Goal: Transaction & Acquisition: Purchase product/service

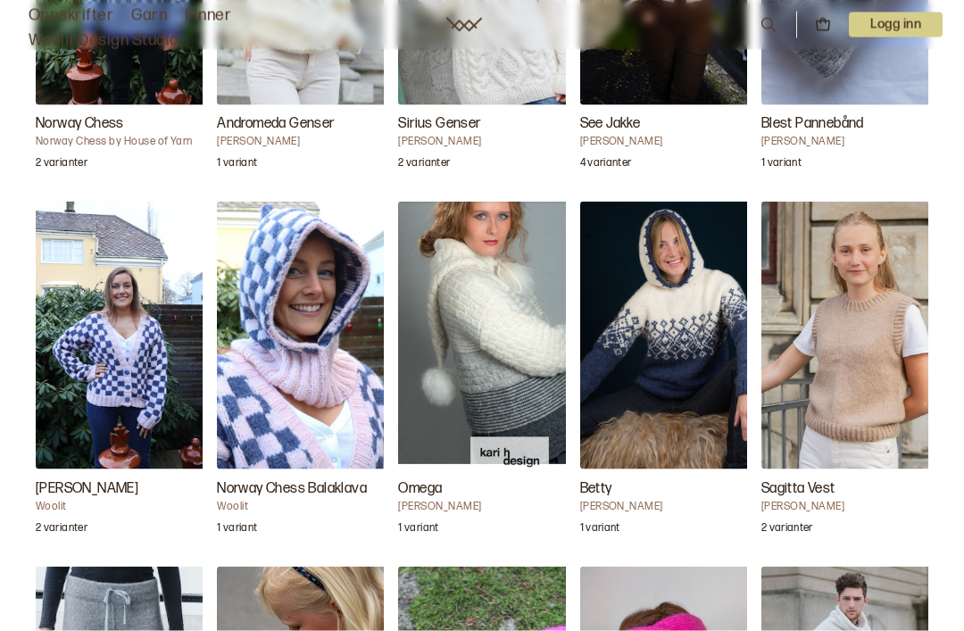
scroll to position [2083, 0]
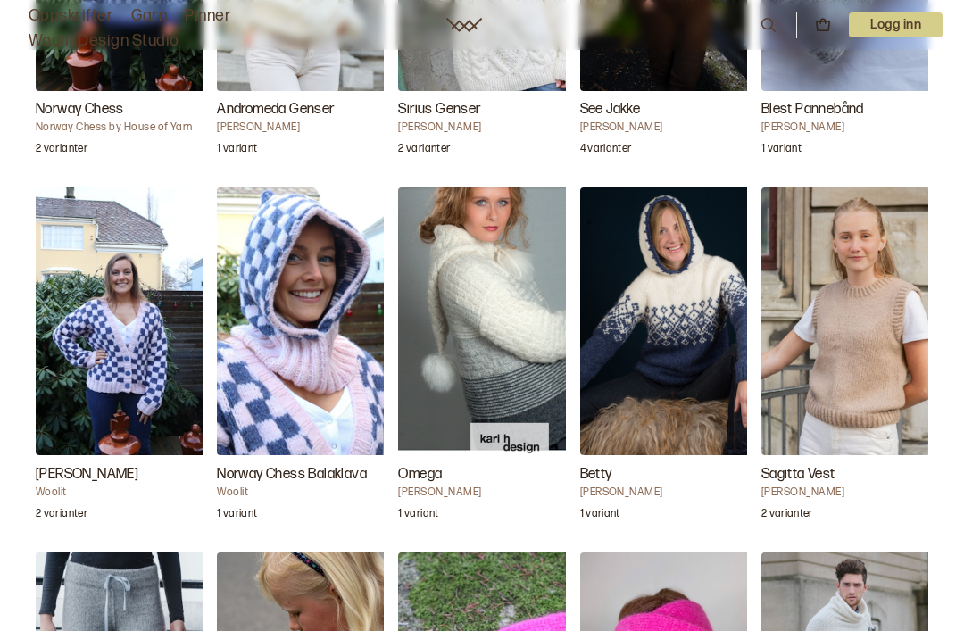
click at [98, 364] on img "Chunky Jakke" at bounding box center [125, 321] width 178 height 268
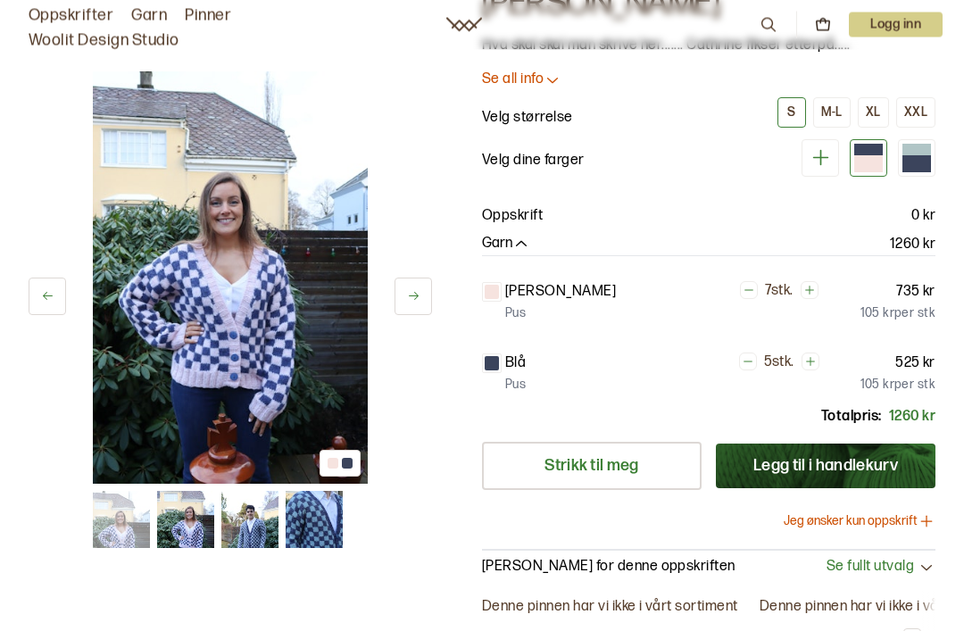
click at [518, 242] on icon "button" at bounding box center [521, 246] width 18 height 18
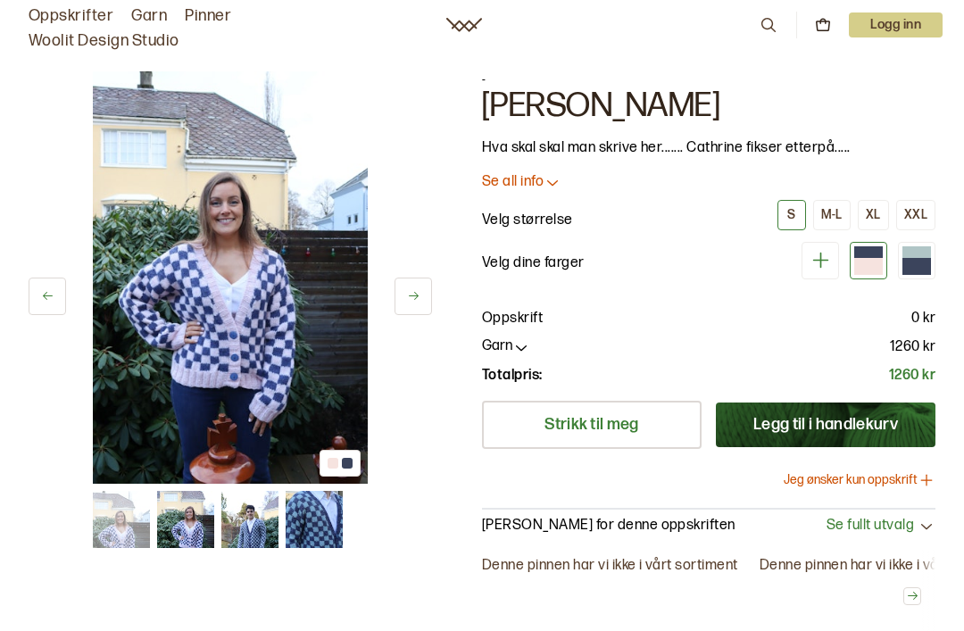
click at [537, 184] on p "Se all info" at bounding box center [513, 182] width 62 height 19
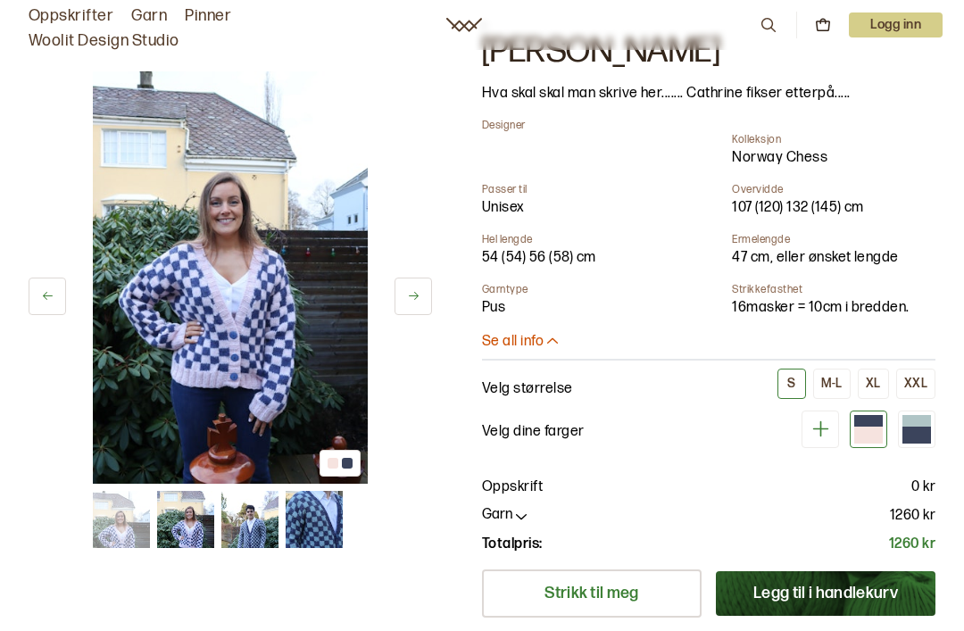
scroll to position [55, 0]
click at [926, 378] on div "XXL" at bounding box center [915, 383] width 23 height 16
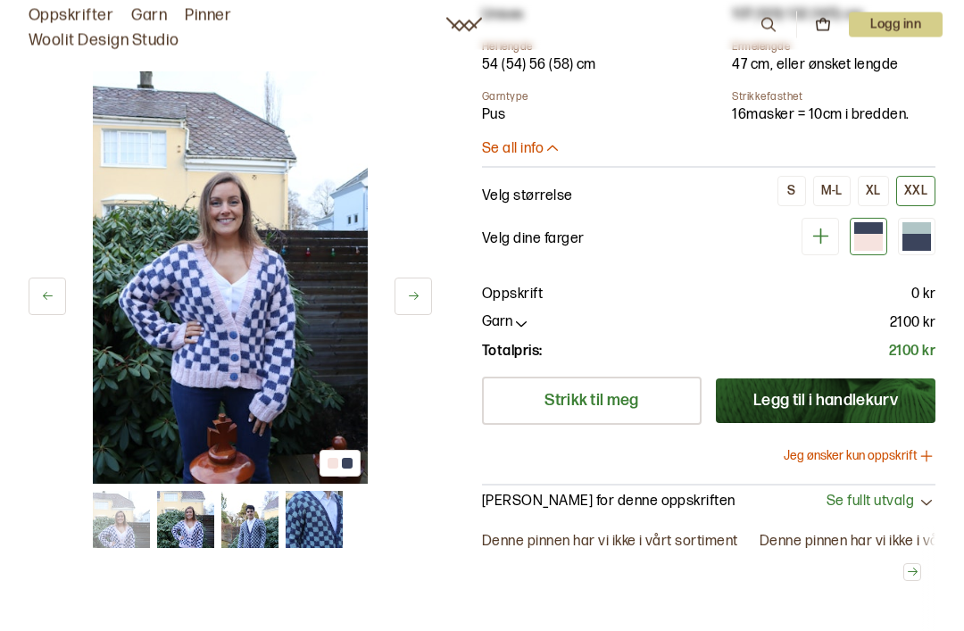
scroll to position [230, 0]
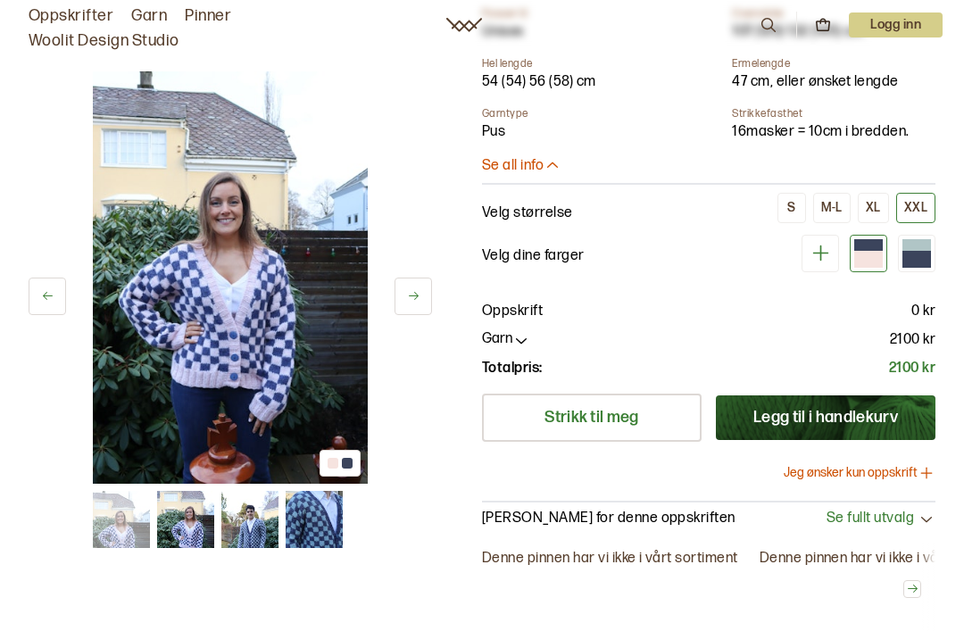
click at [512, 336] on icon "button" at bounding box center [521, 340] width 18 height 18
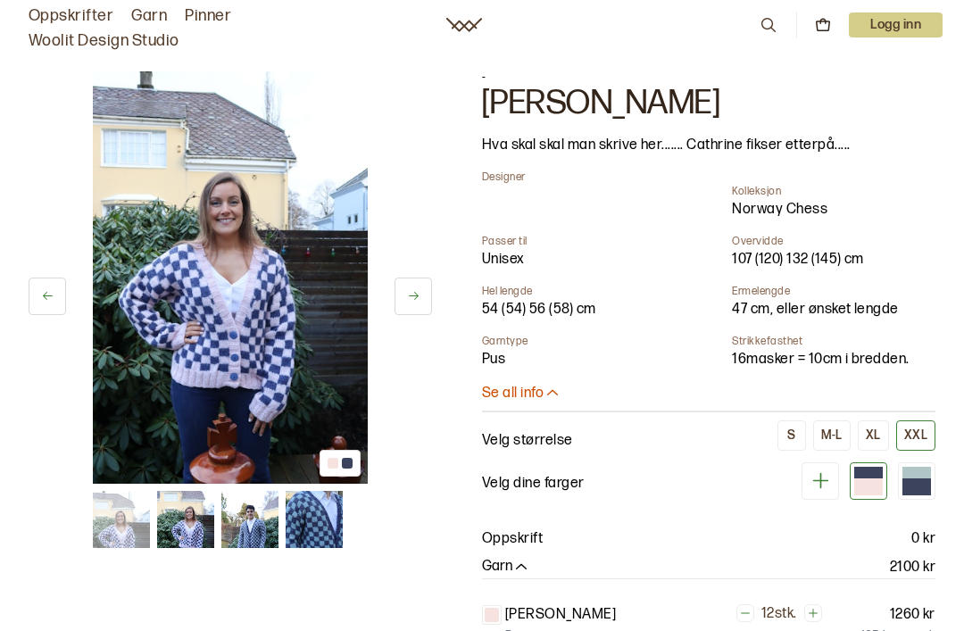
scroll to position [0, 0]
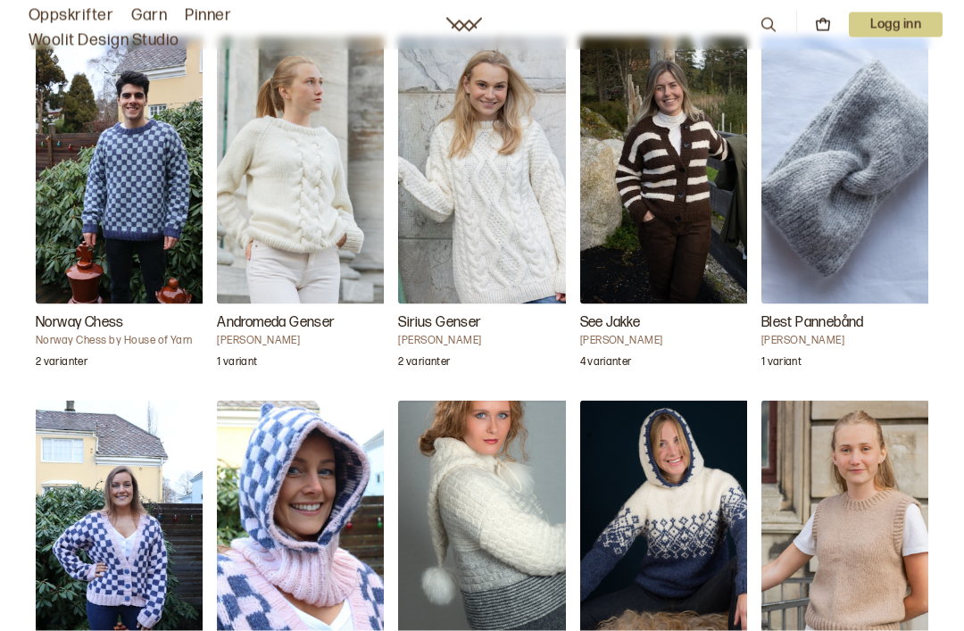
scroll to position [1871, 0]
click at [300, 175] on img "Andromeda Genser" at bounding box center [306, 170] width 178 height 268
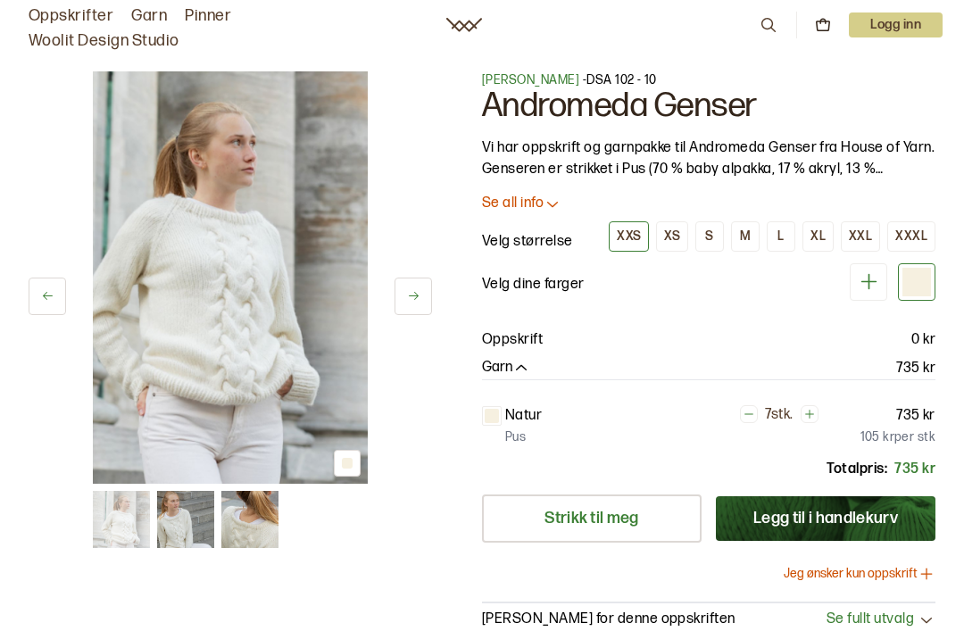
click at [519, 365] on icon "button" at bounding box center [521, 369] width 18 height 18
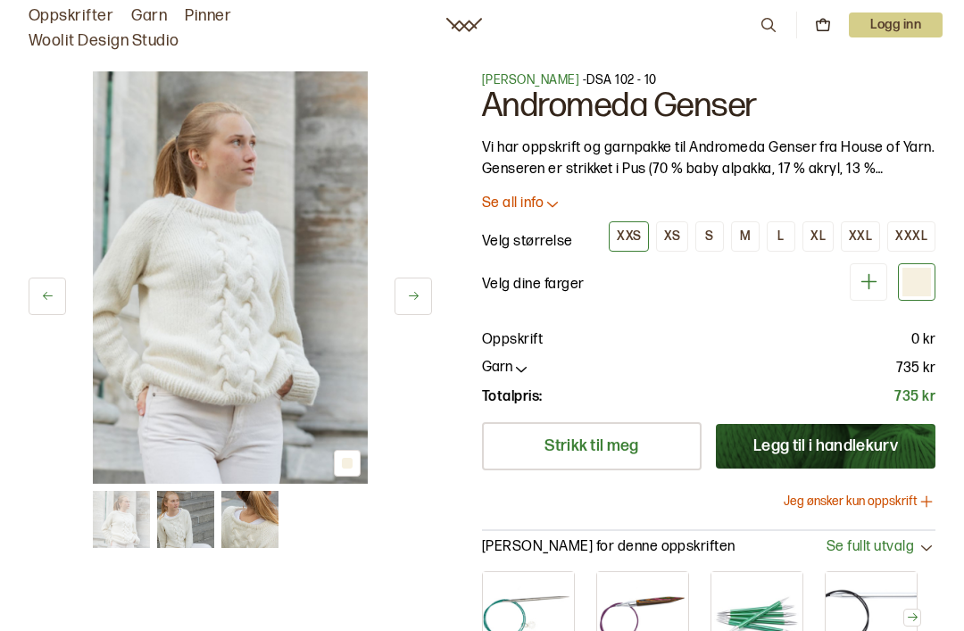
click at [920, 223] on button "XXXL" at bounding box center [911, 236] width 48 height 30
click at [866, 235] on div "XXL" at bounding box center [860, 236] width 23 height 16
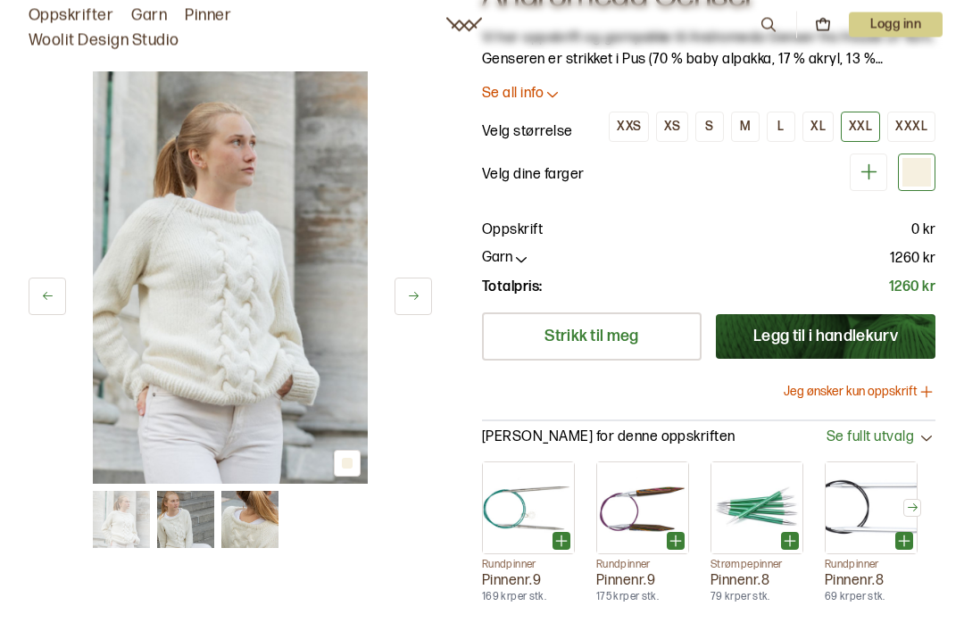
scroll to position [111, 0]
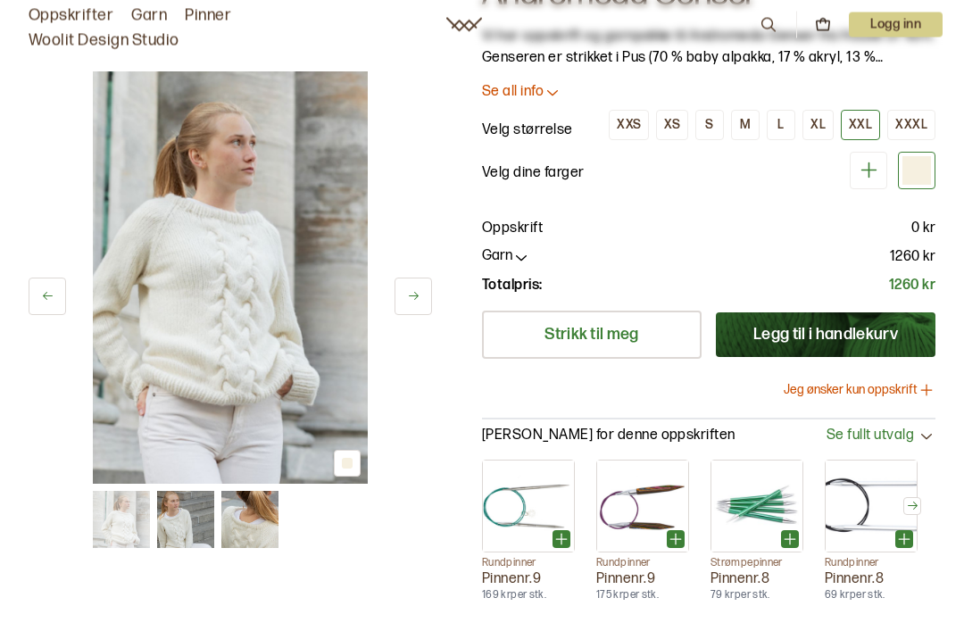
click at [654, 427] on p "[PERSON_NAME] for denne oppskriften" at bounding box center [608, 436] width 253 height 19
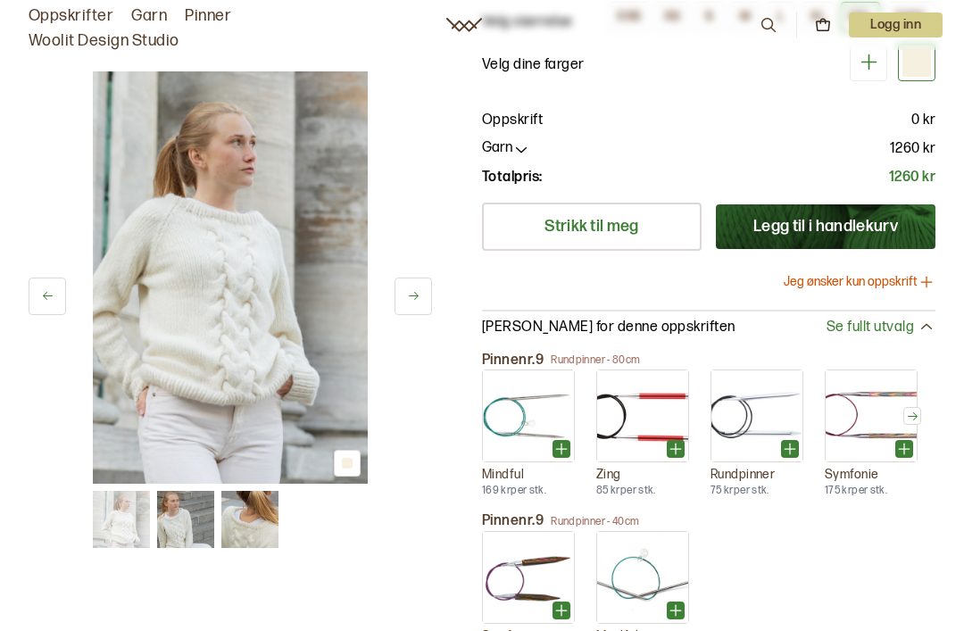
scroll to position [213, 0]
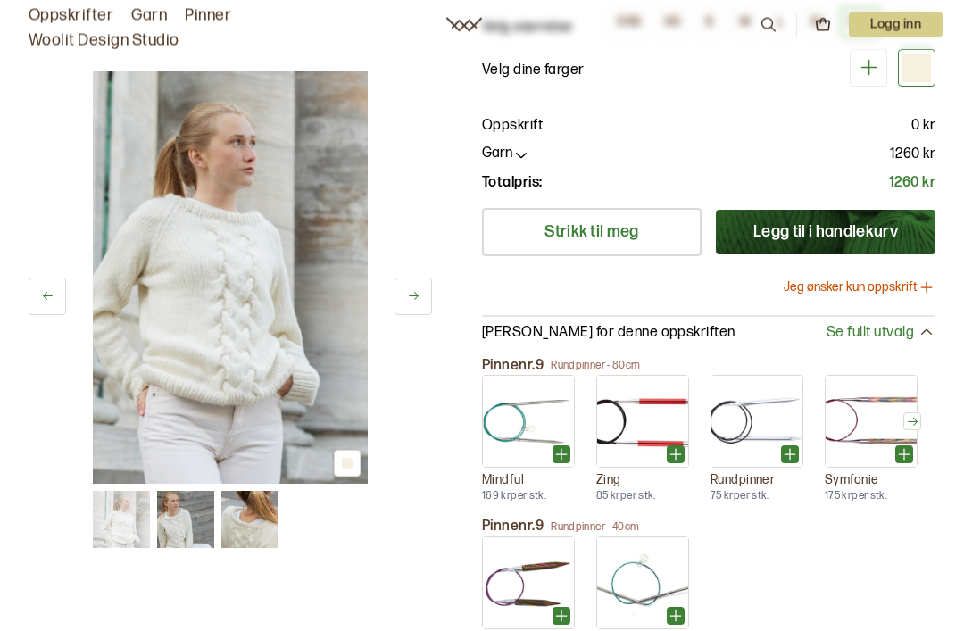
click at [924, 335] on icon at bounding box center [926, 334] width 18 height 18
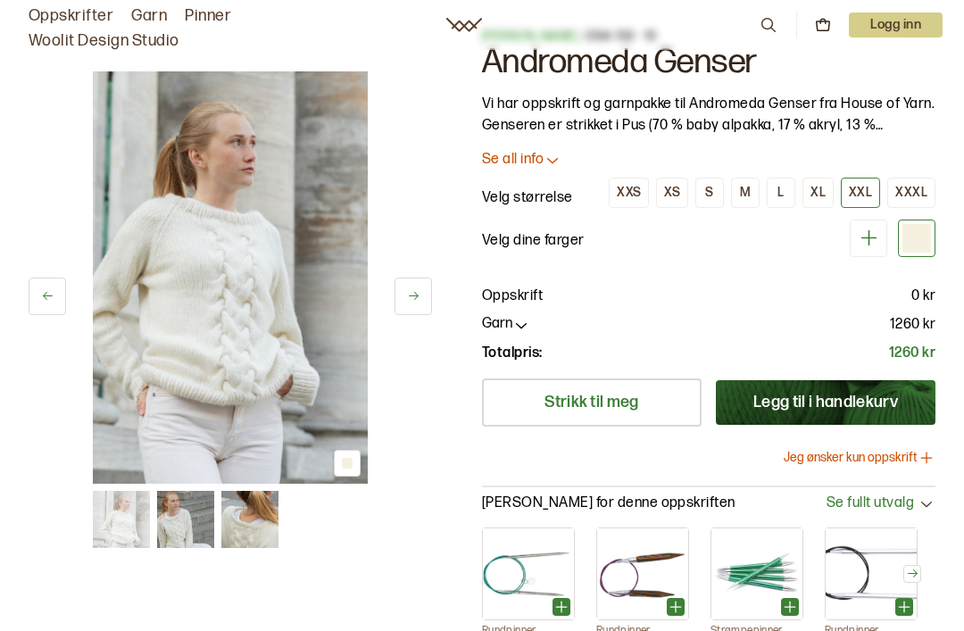
scroll to position [43, 0]
click at [527, 317] on icon "button" at bounding box center [521, 326] width 18 height 18
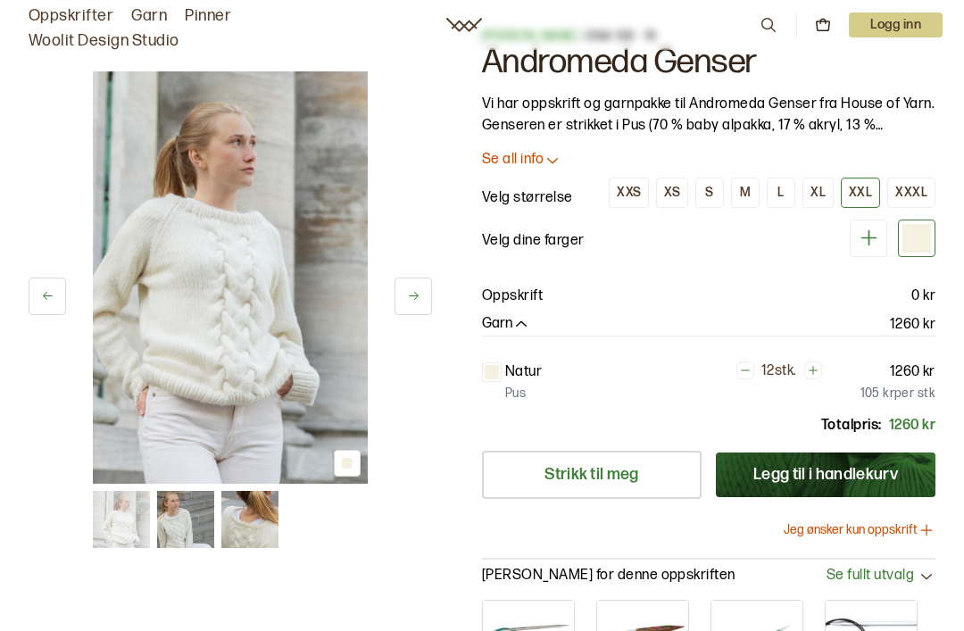
scroll to position [0, 0]
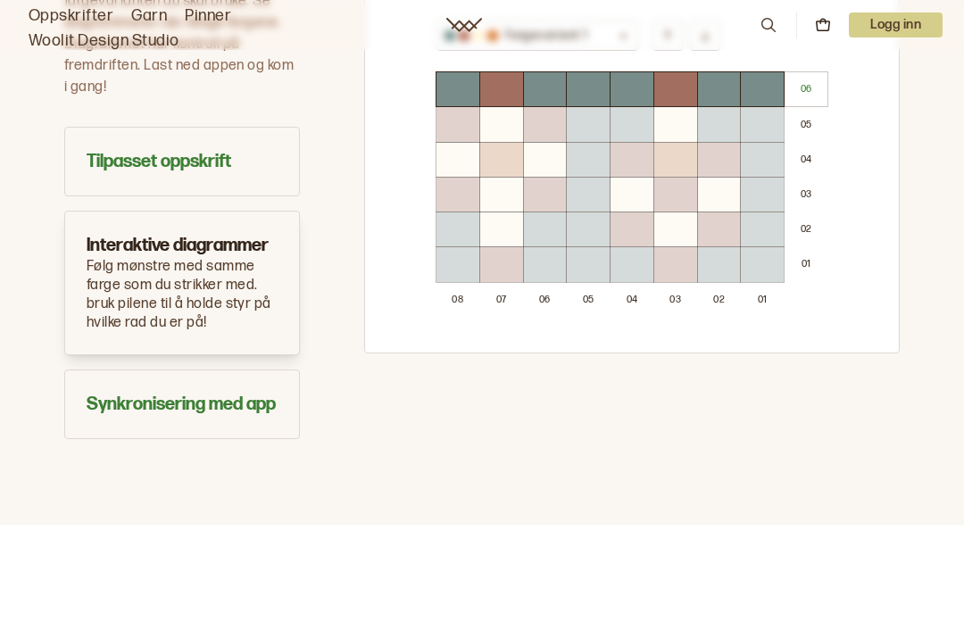
scroll to position [1189, 0]
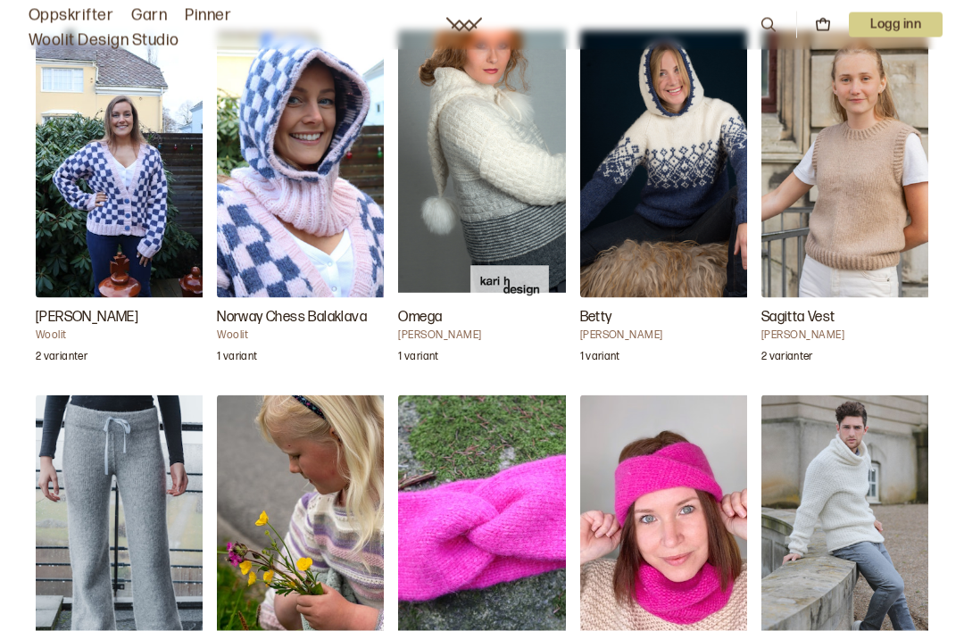
scroll to position [2243, 0]
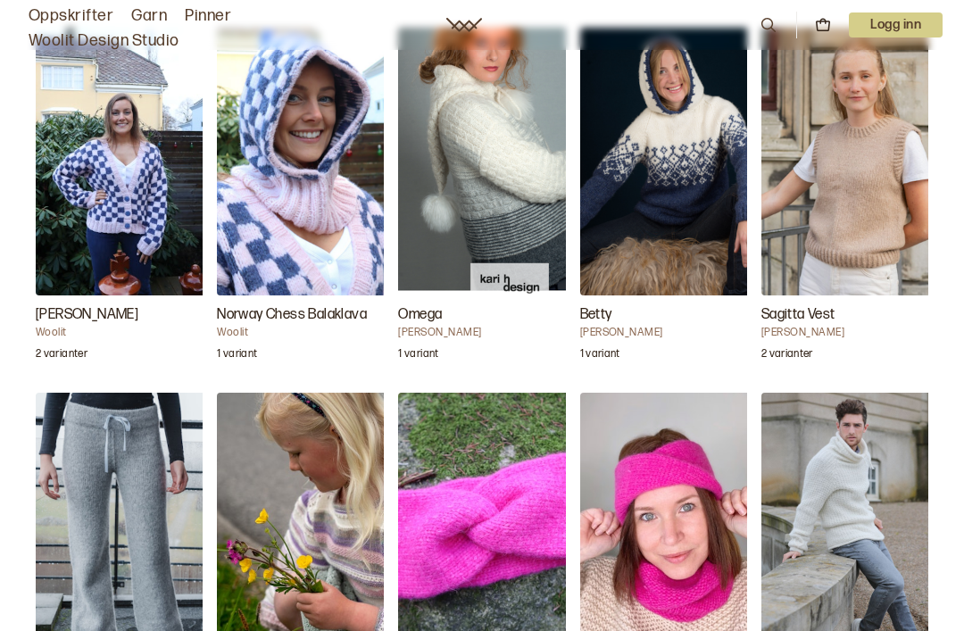
click at [912, 467] on img "David genser" at bounding box center [850, 527] width 178 height 268
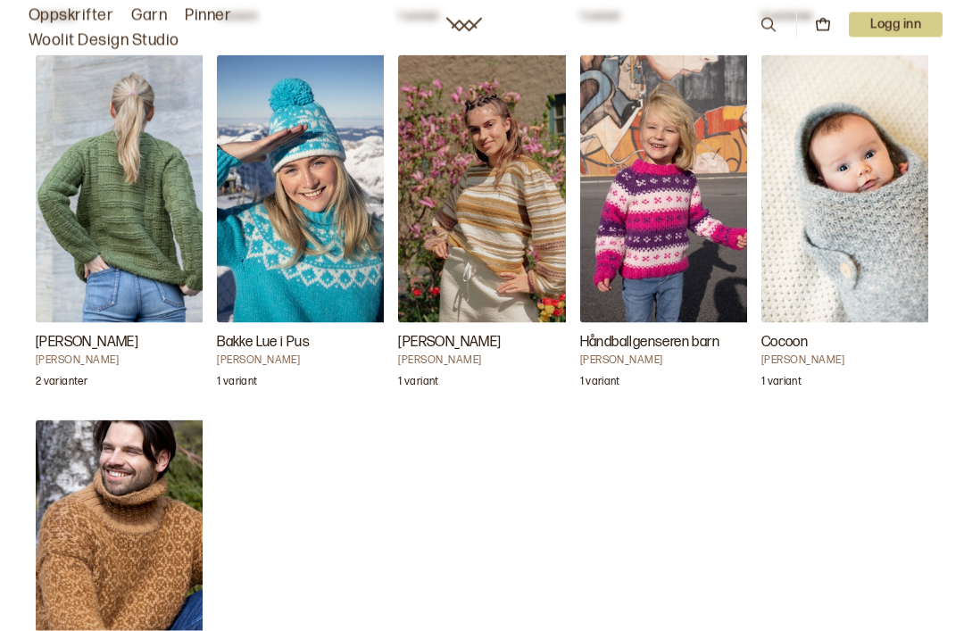
scroll to position [4044, 0]
click at [116, 145] on img "Stella Genser" at bounding box center [125, 188] width 178 height 268
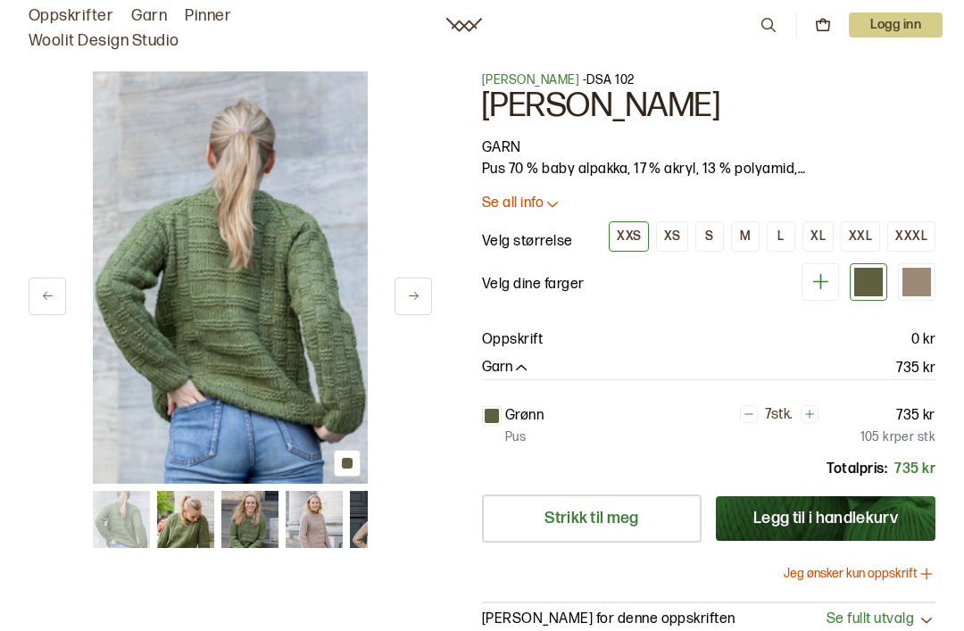
click at [407, 290] on icon at bounding box center [413, 295] width 13 height 13
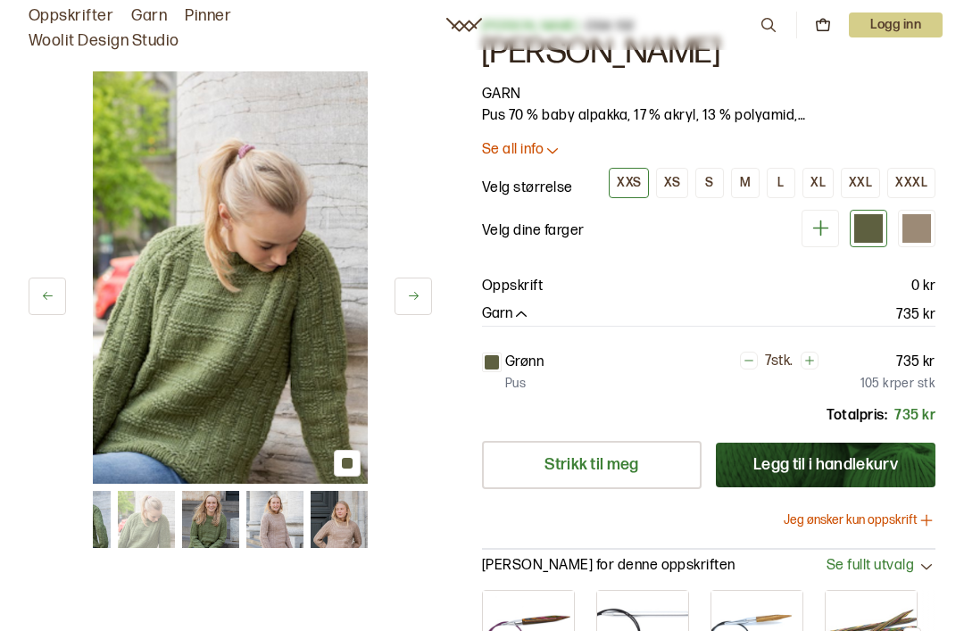
scroll to position [62, 0]
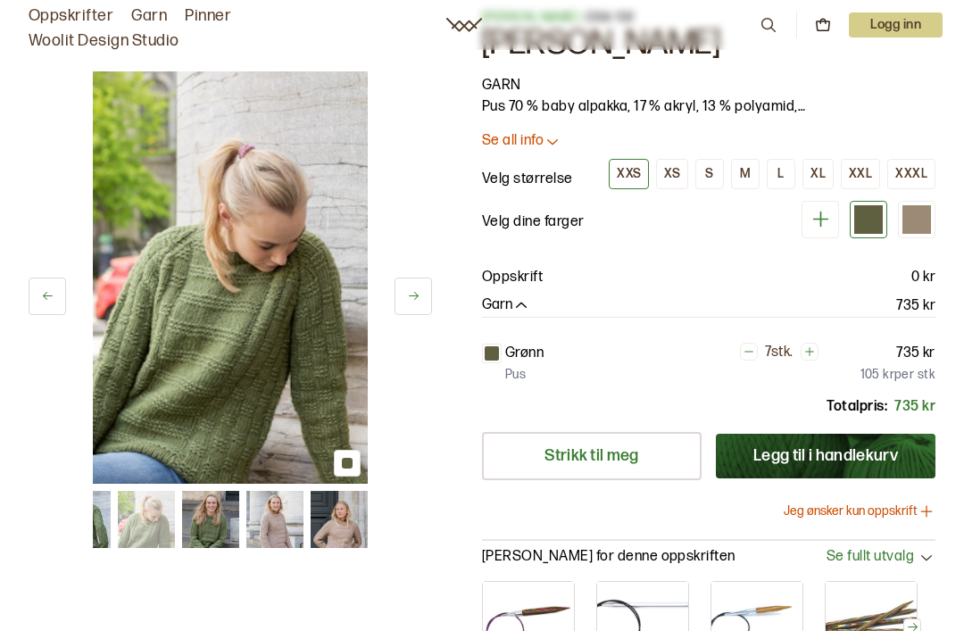
click at [528, 310] on icon "button" at bounding box center [521, 306] width 18 height 18
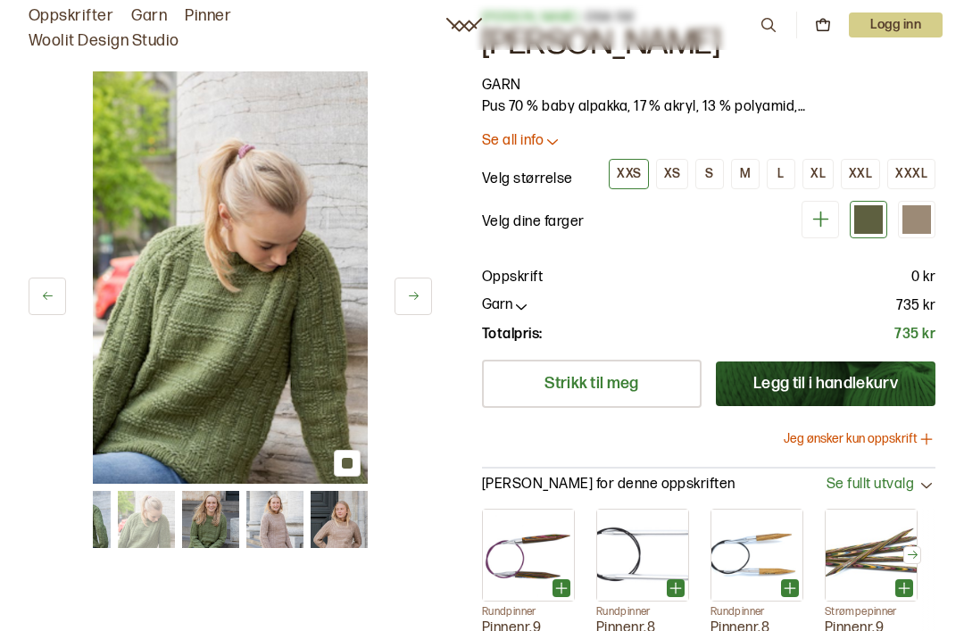
click at [535, 315] on div "Garn 735 kr" at bounding box center [708, 305] width 453 height 21
click at [509, 311] on button "Garn" at bounding box center [506, 305] width 48 height 19
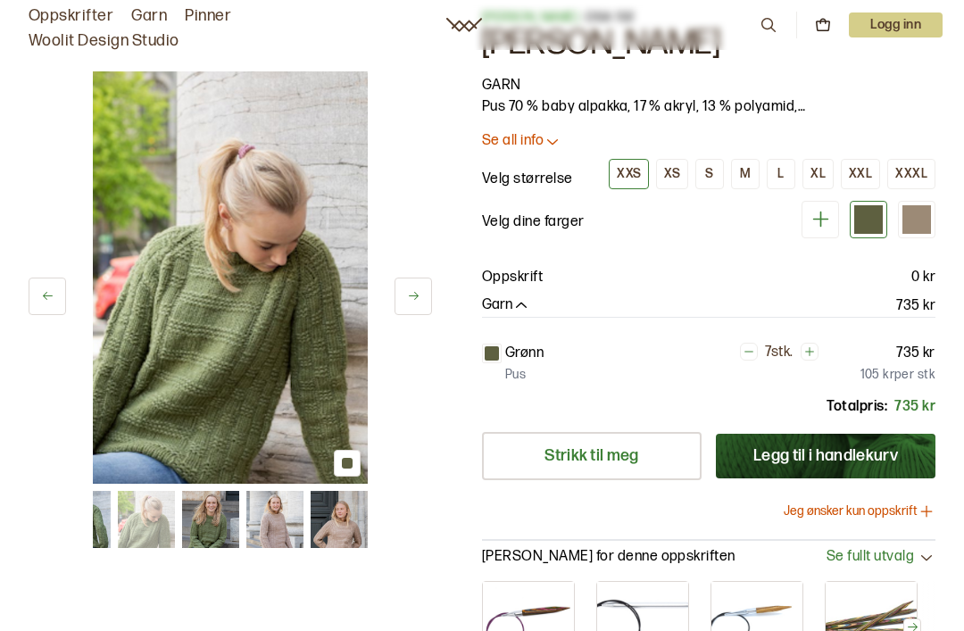
click at [903, 438] on button "Legg til i handlekurv" at bounding box center [826, 456] width 220 height 45
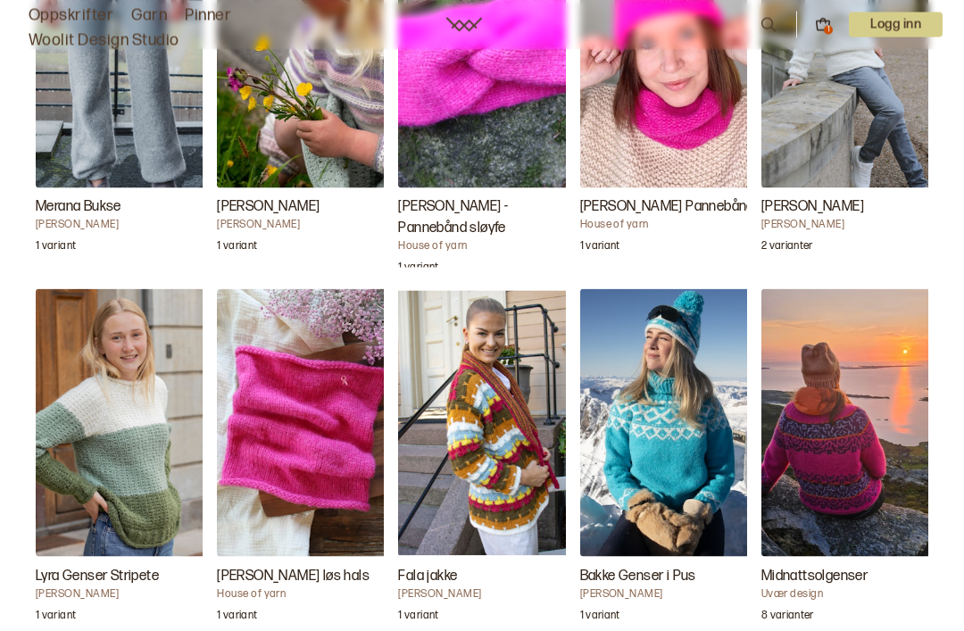
scroll to position [2717, 0]
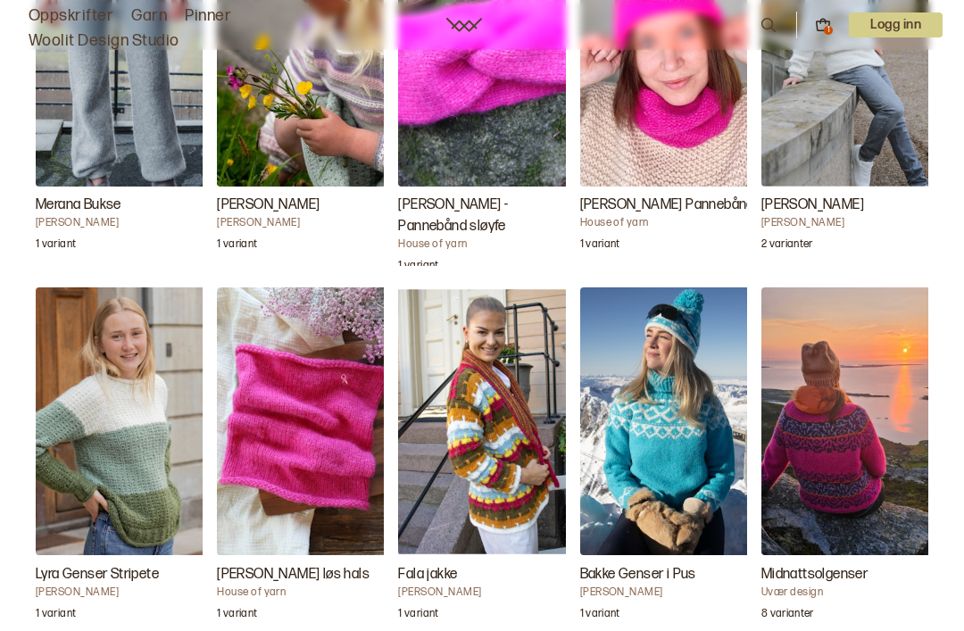
click at [494, 382] on img "Fala jakke" at bounding box center [487, 421] width 178 height 268
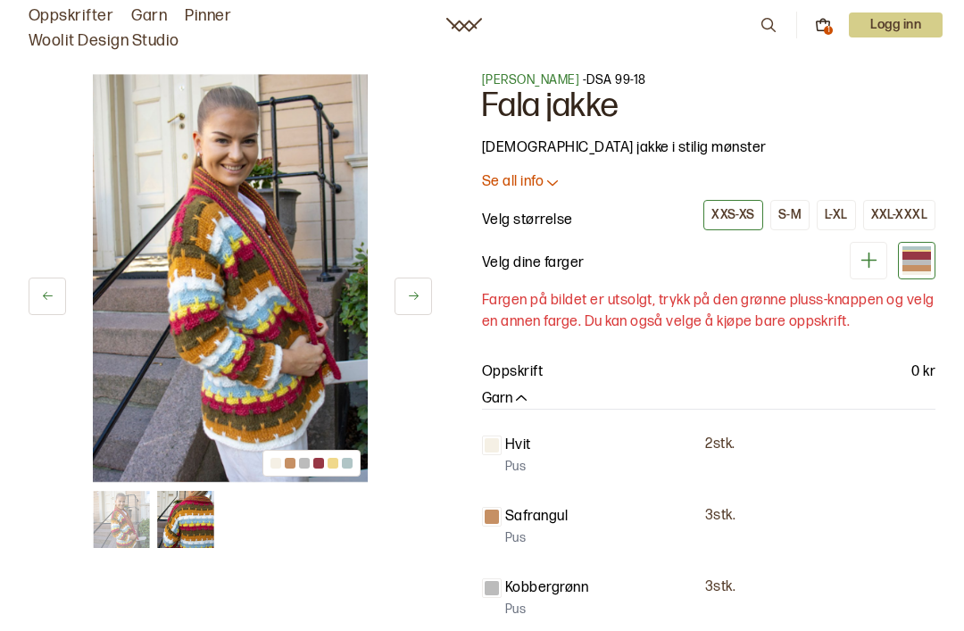
click at [411, 286] on button at bounding box center [412, 296] width 37 height 37
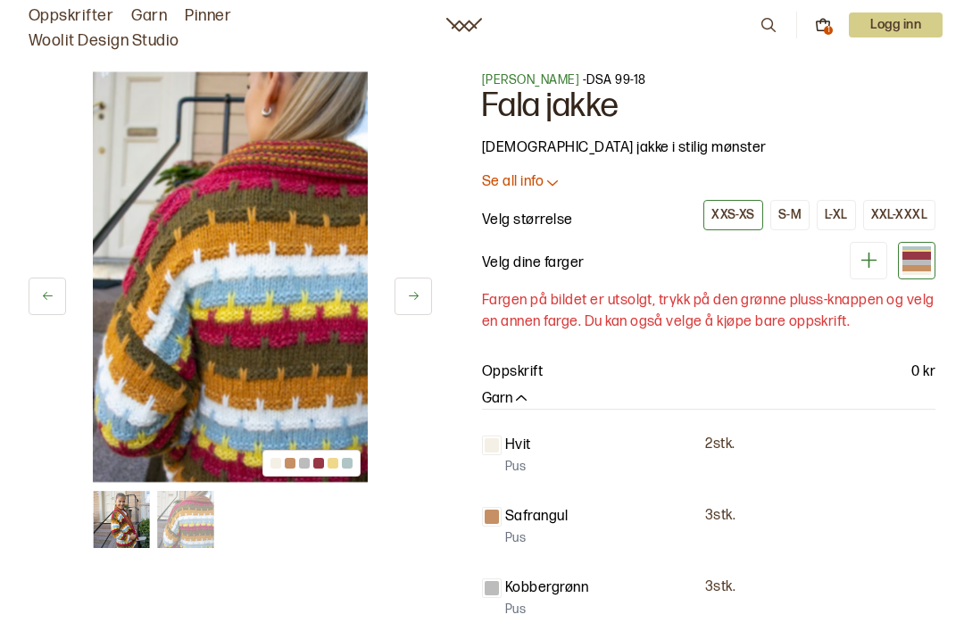
click at [411, 294] on icon at bounding box center [413, 295] width 13 height 13
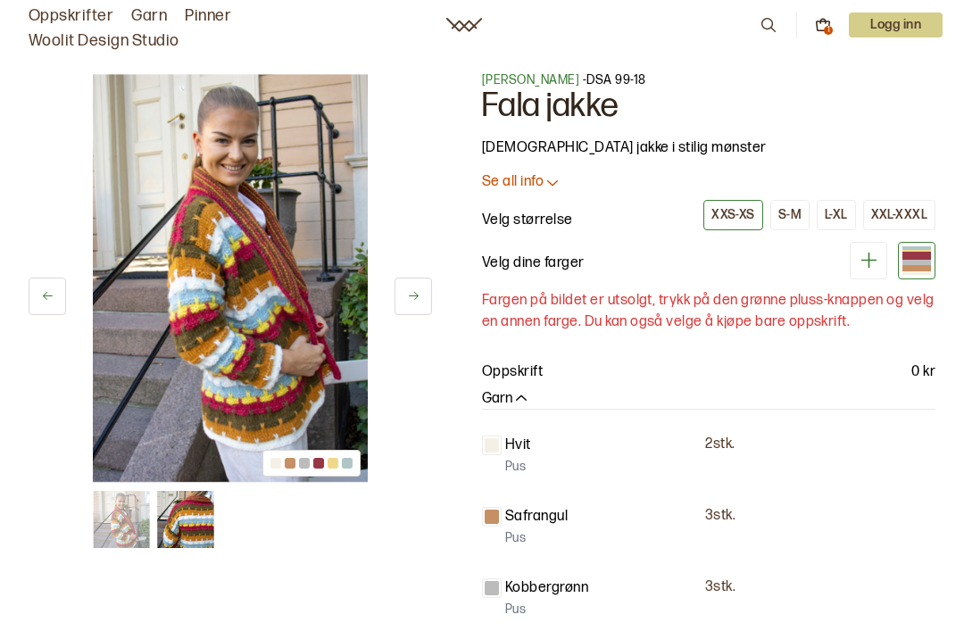
click at [554, 176] on icon at bounding box center [553, 182] width 18 height 18
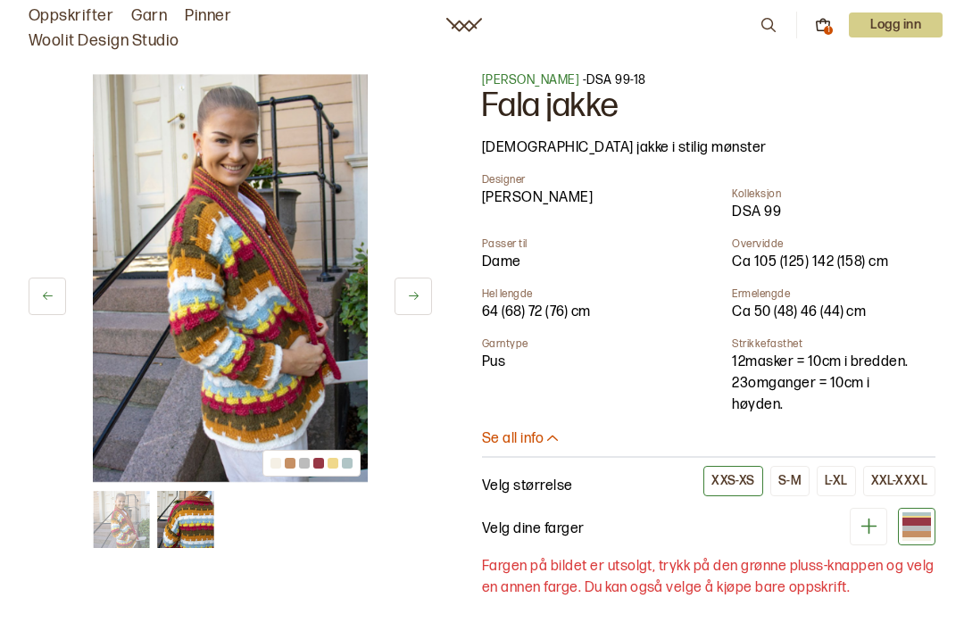
click at [890, 479] on div "XXL-XXXL" at bounding box center [899, 481] width 56 height 16
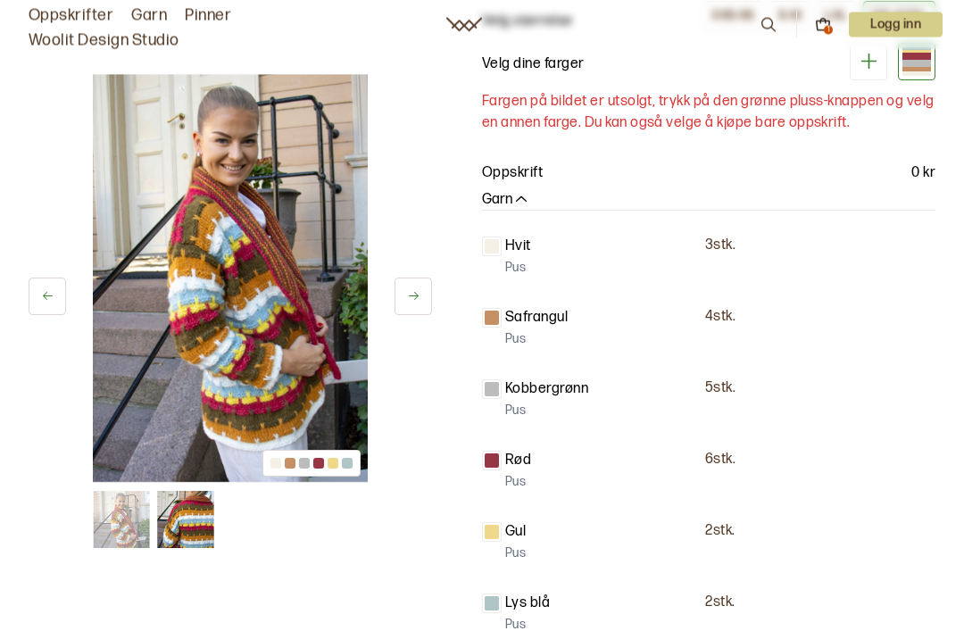
scroll to position [465, 0]
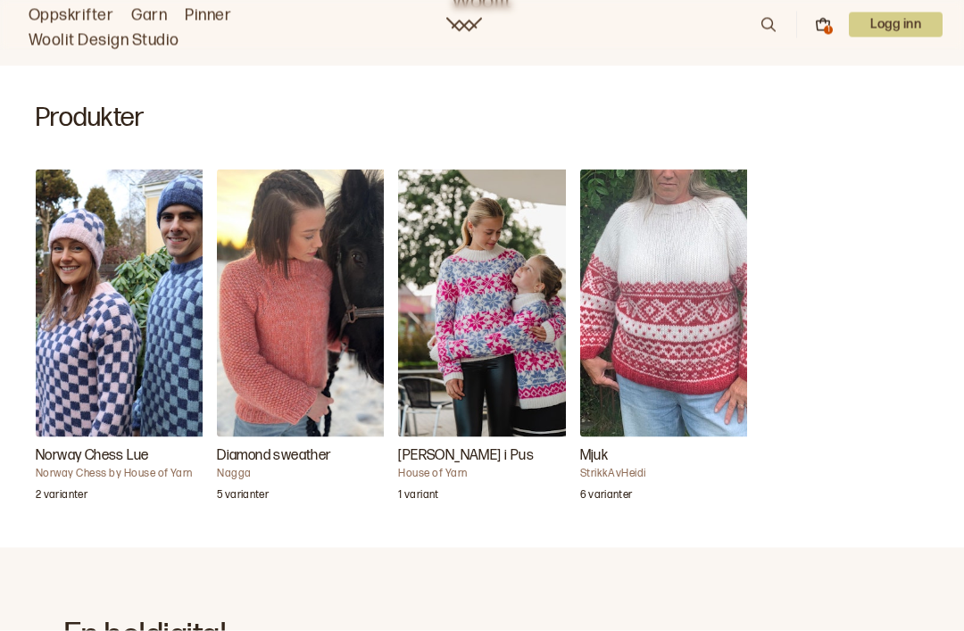
scroll to position [554, 0]
click at [666, 272] on img "Mjuk" at bounding box center [669, 303] width 178 height 268
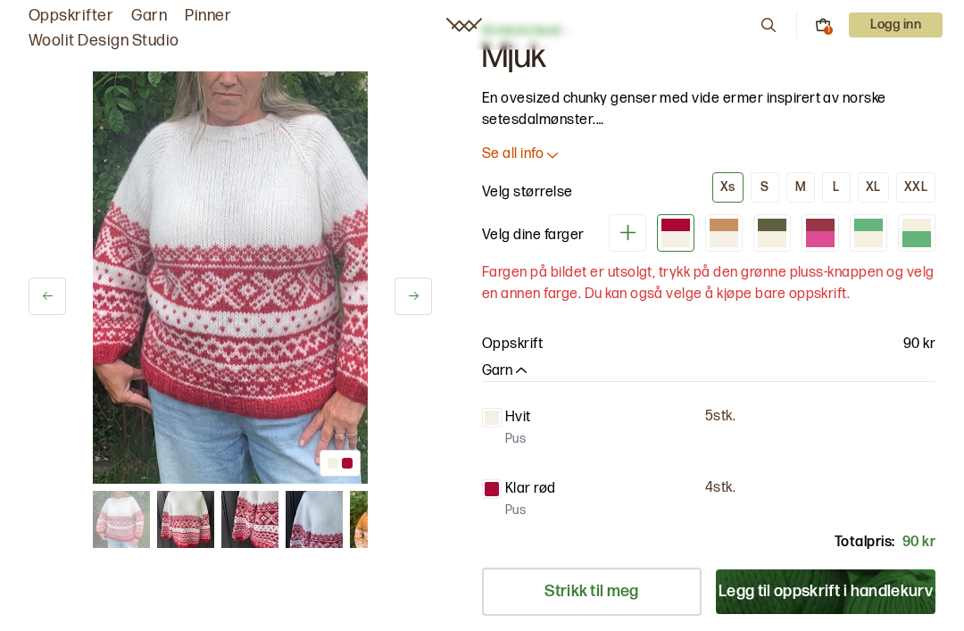
scroll to position [51, 0]
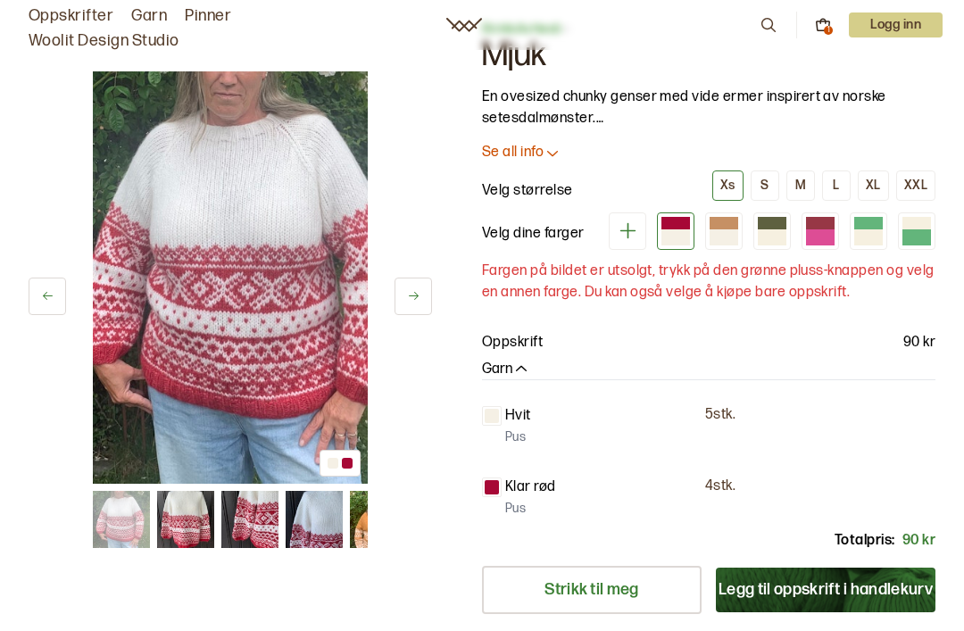
click at [927, 178] on button "XXL" at bounding box center [915, 185] width 39 height 30
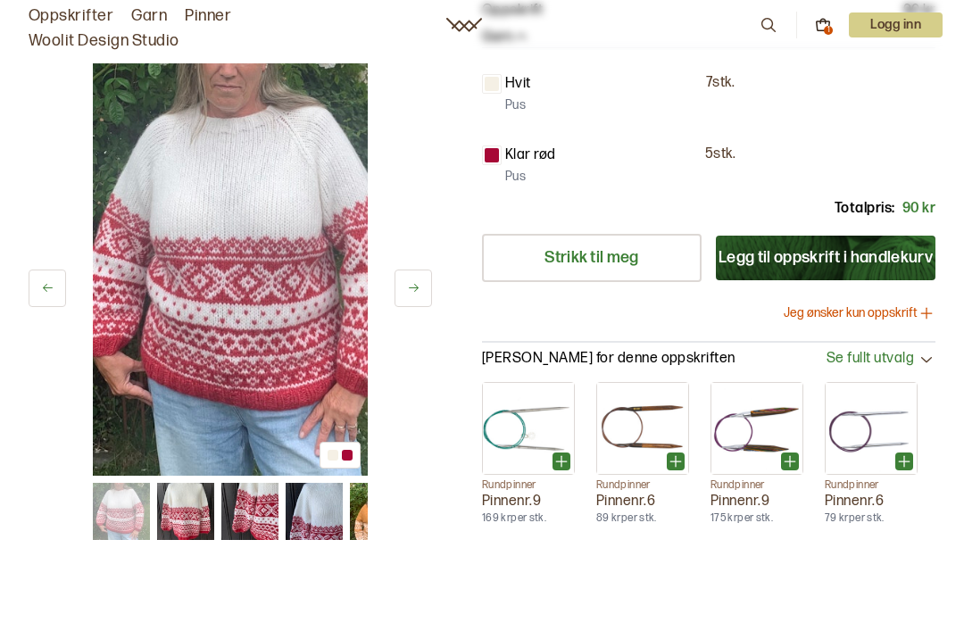
scroll to position [376, 0]
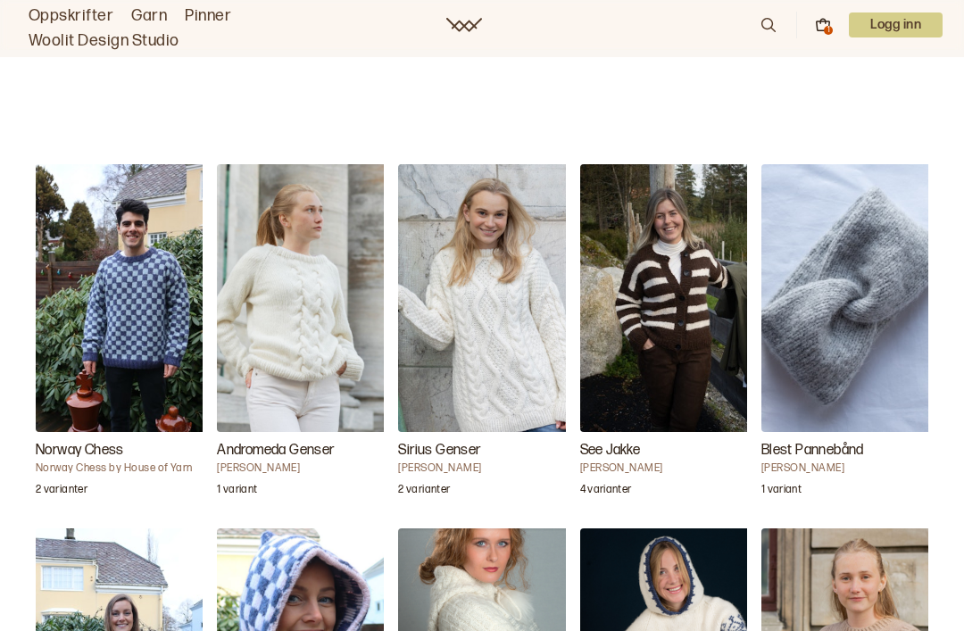
scroll to position [1747, 0]
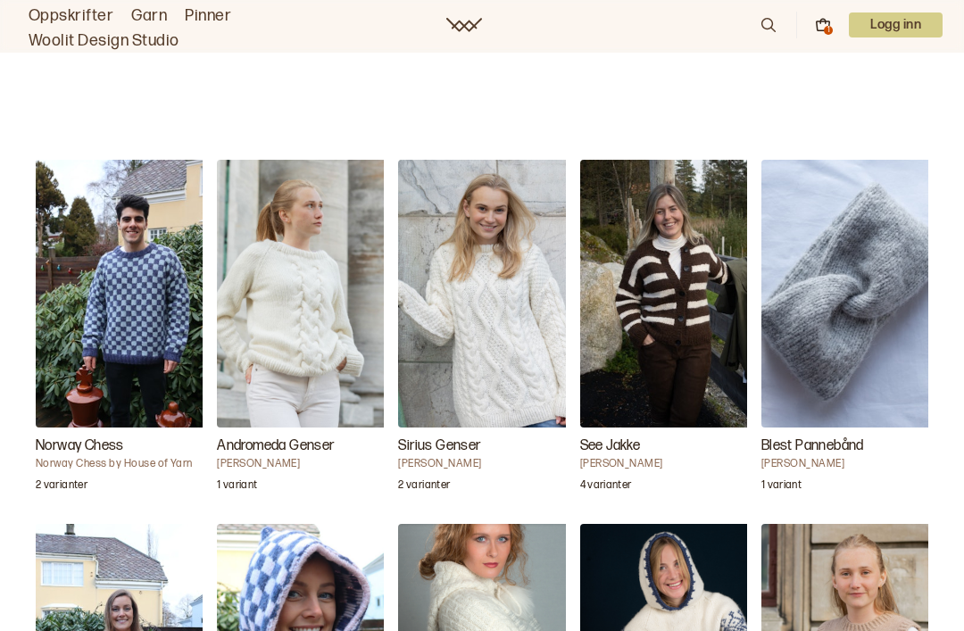
click at [675, 471] on div "4 varianter" at bounding box center [669, 483] width 178 height 25
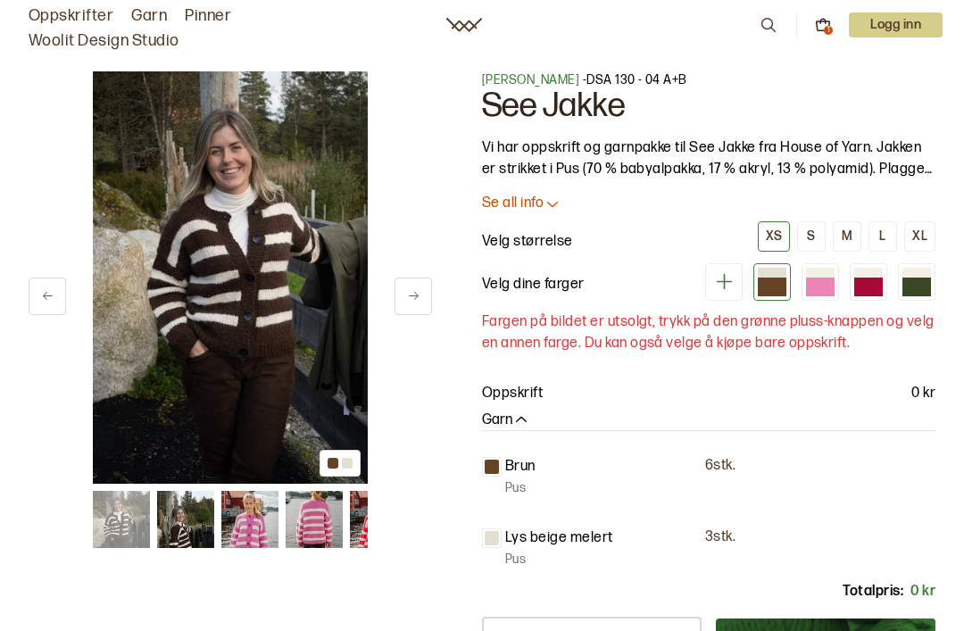
click at [420, 289] on button at bounding box center [412, 296] width 37 height 37
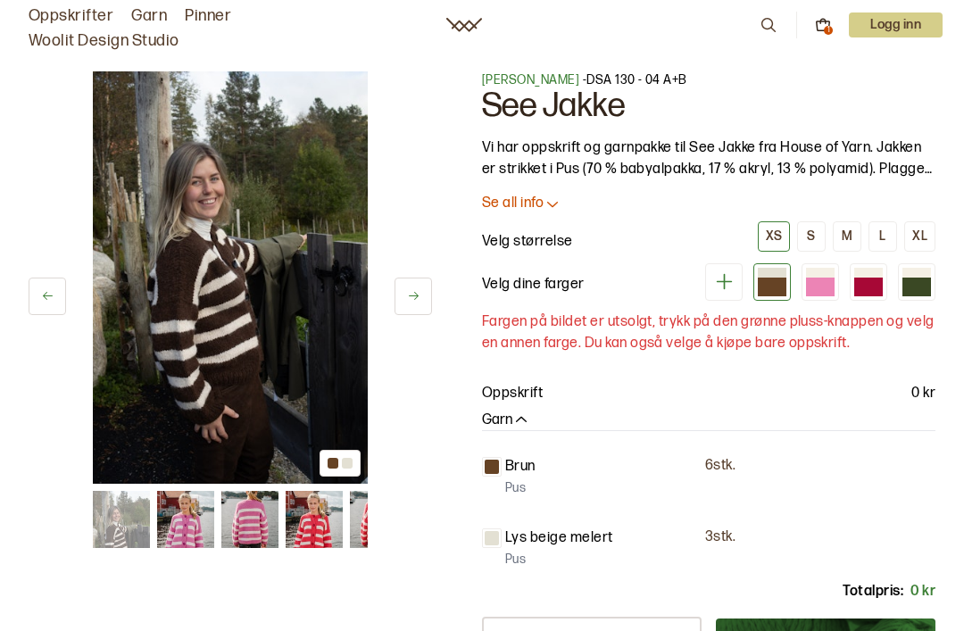
click at [428, 290] on button at bounding box center [412, 296] width 37 height 37
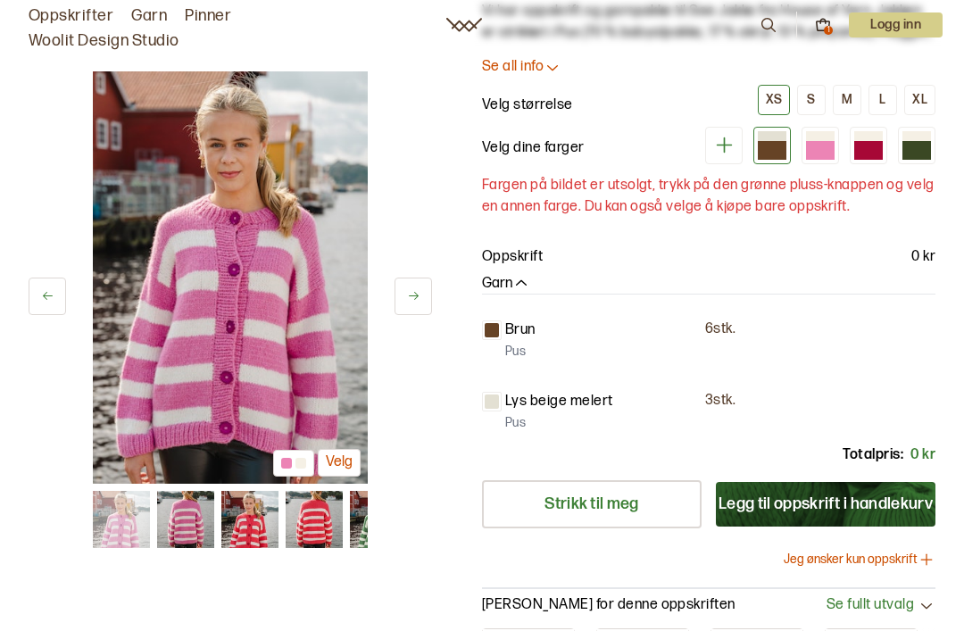
scroll to position [131, 0]
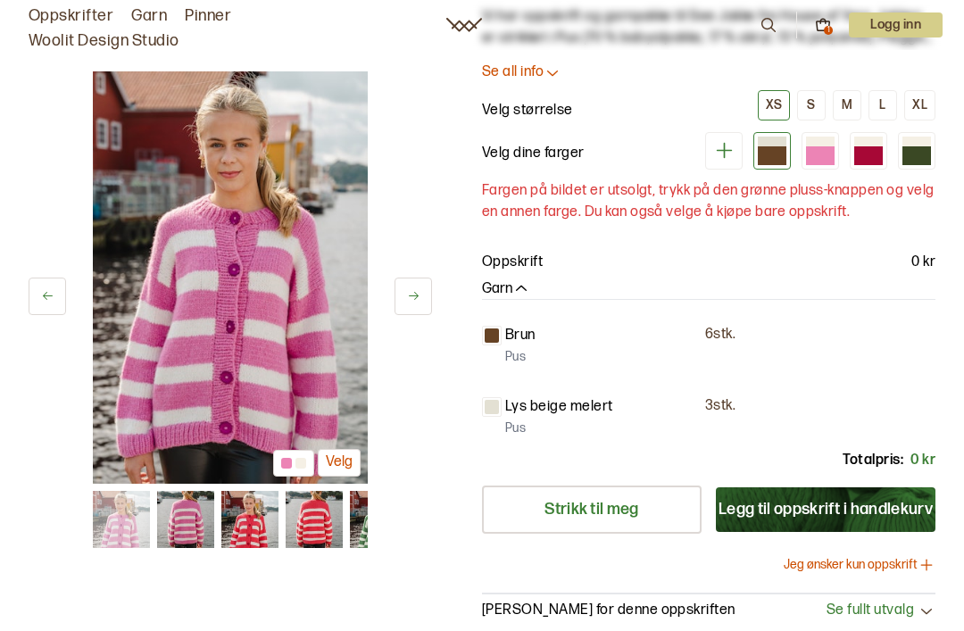
click at [423, 288] on button at bounding box center [412, 296] width 37 height 37
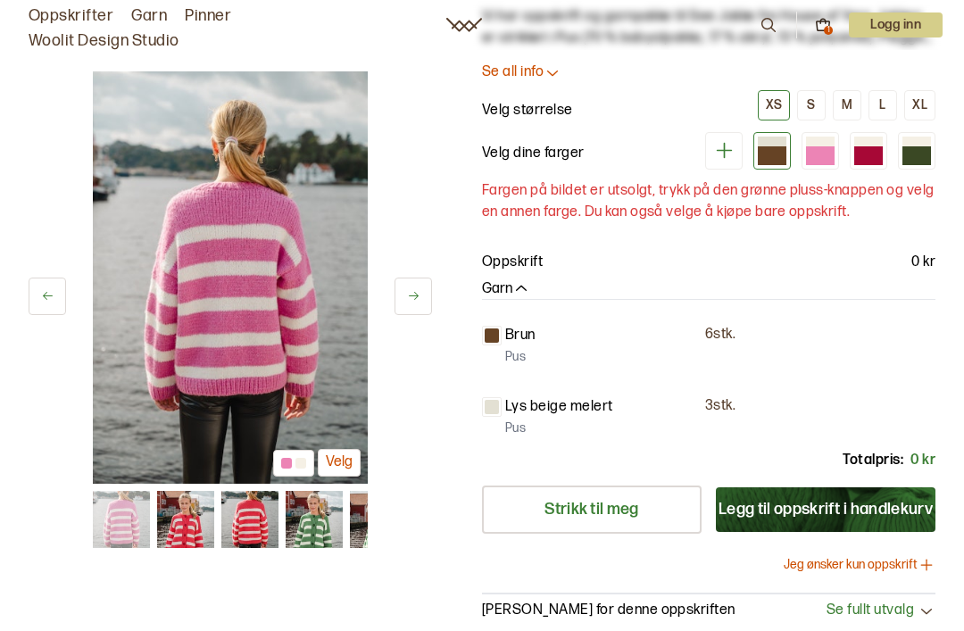
click at [425, 295] on button at bounding box center [412, 296] width 37 height 37
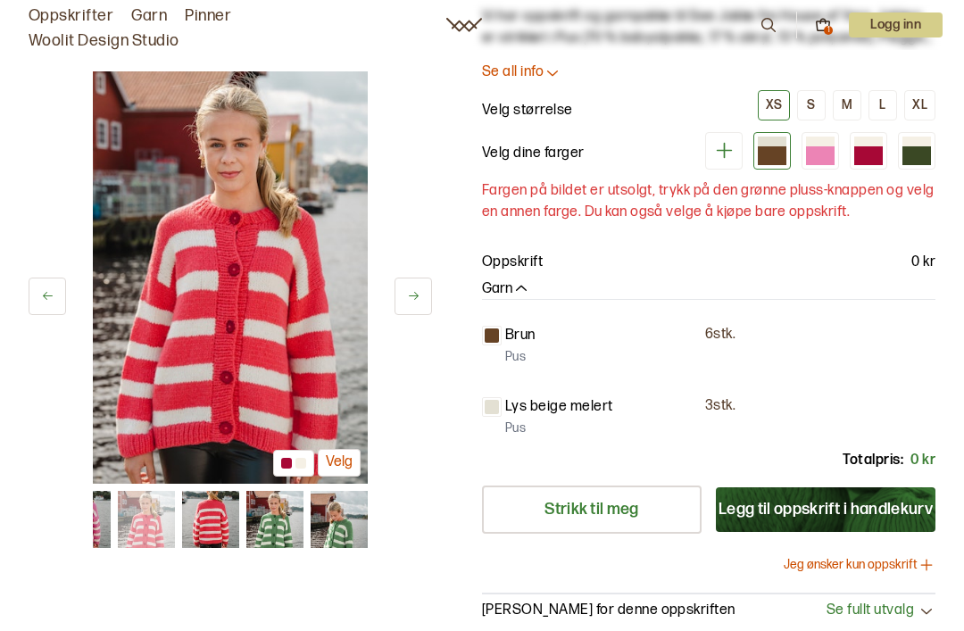
click at [423, 298] on button at bounding box center [412, 296] width 37 height 37
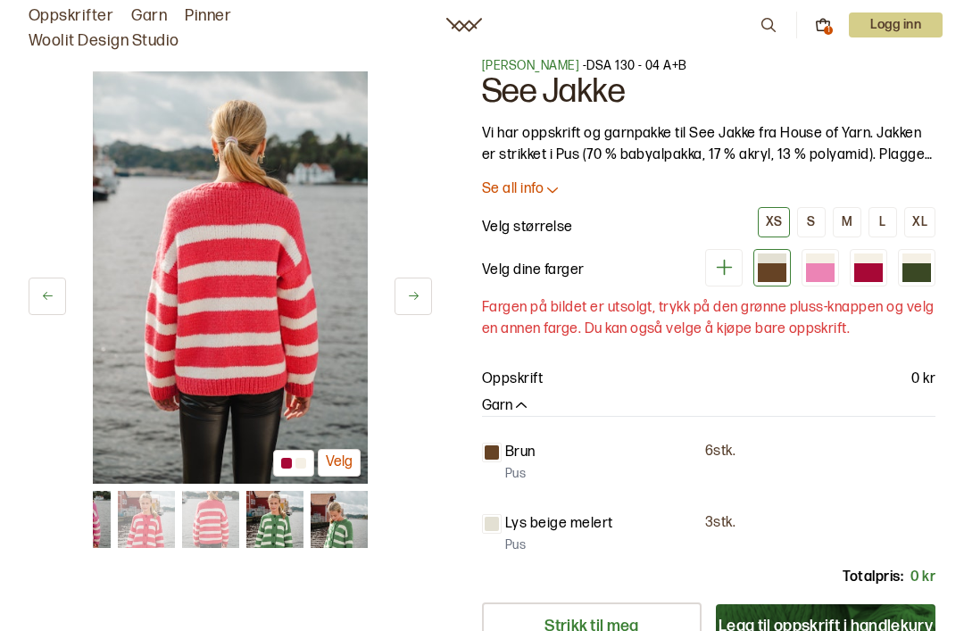
scroll to position [16, 0]
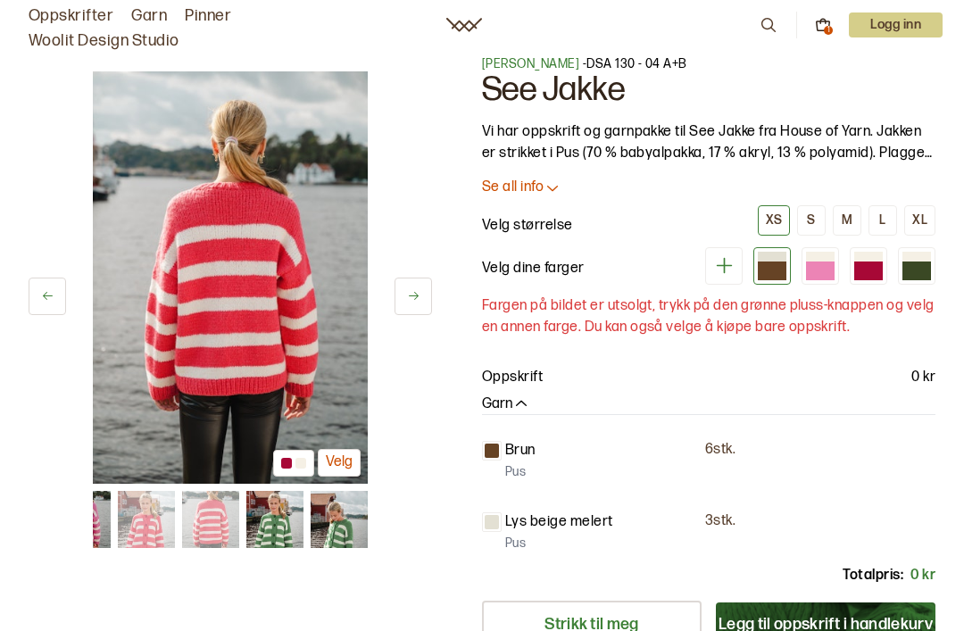
click at [930, 209] on button "XL" at bounding box center [919, 220] width 31 height 30
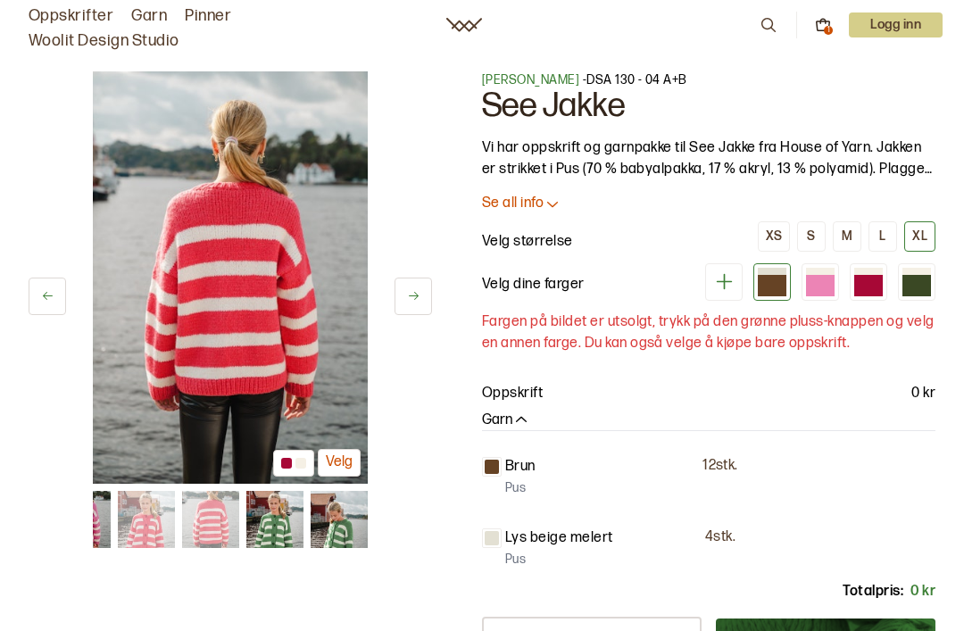
click at [418, 308] on button at bounding box center [412, 296] width 37 height 37
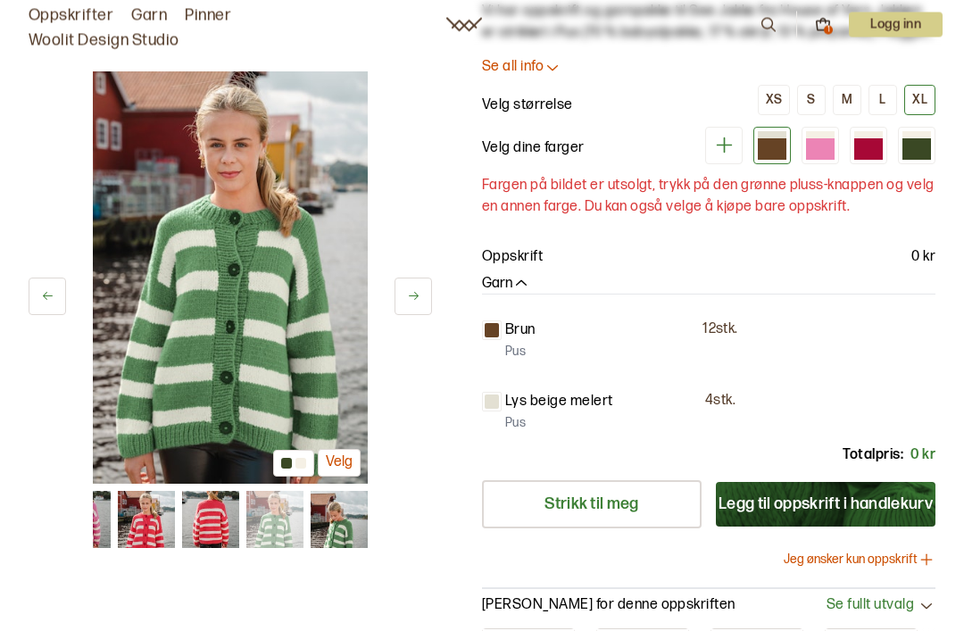
scroll to position [137, 0]
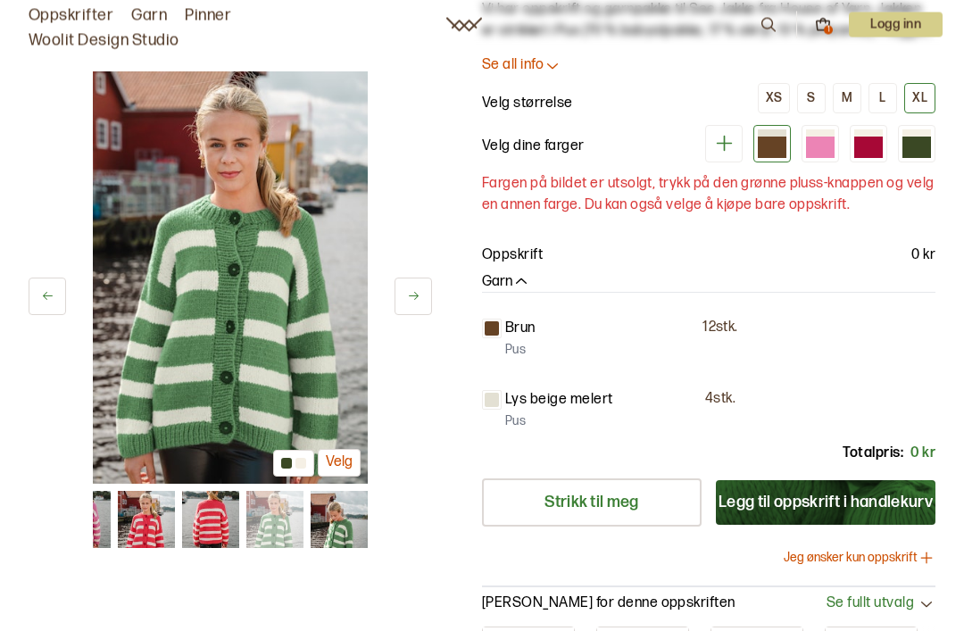
click at [919, 133] on div at bounding box center [916, 133] width 29 height 7
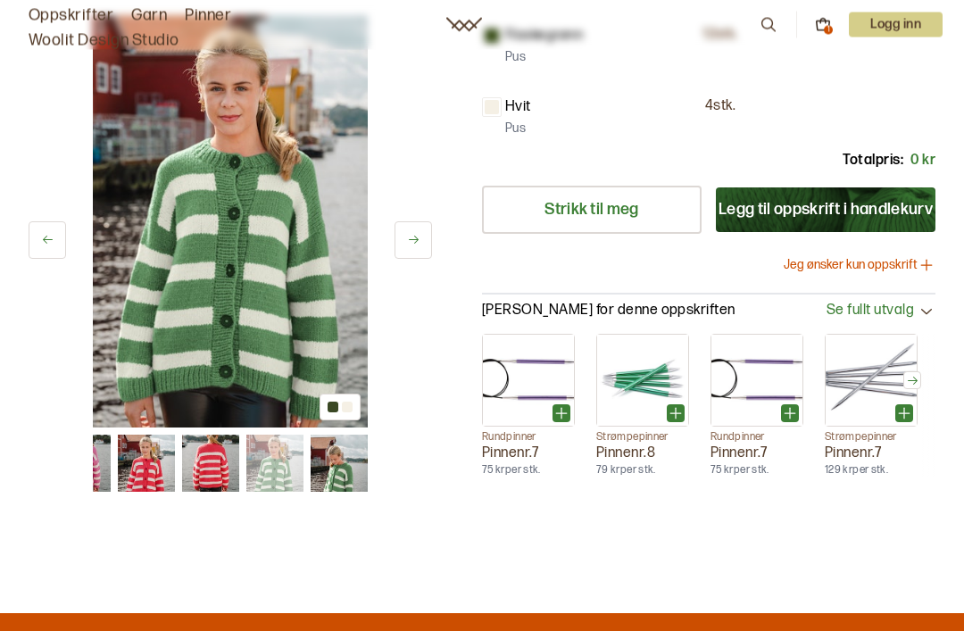
scroll to position [432, 0]
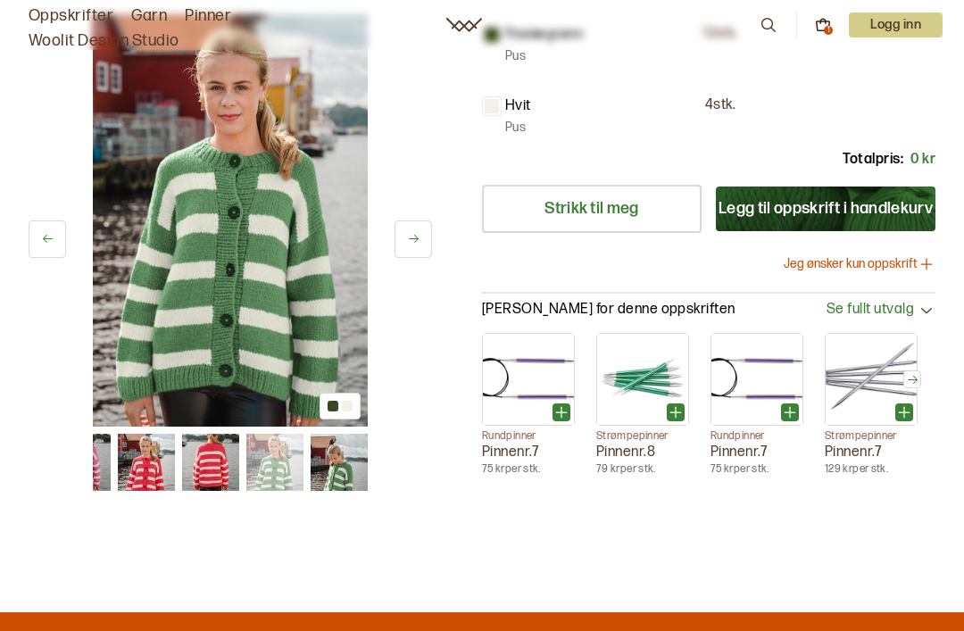
click at [862, 389] on div at bounding box center [867, 380] width 32 height 32
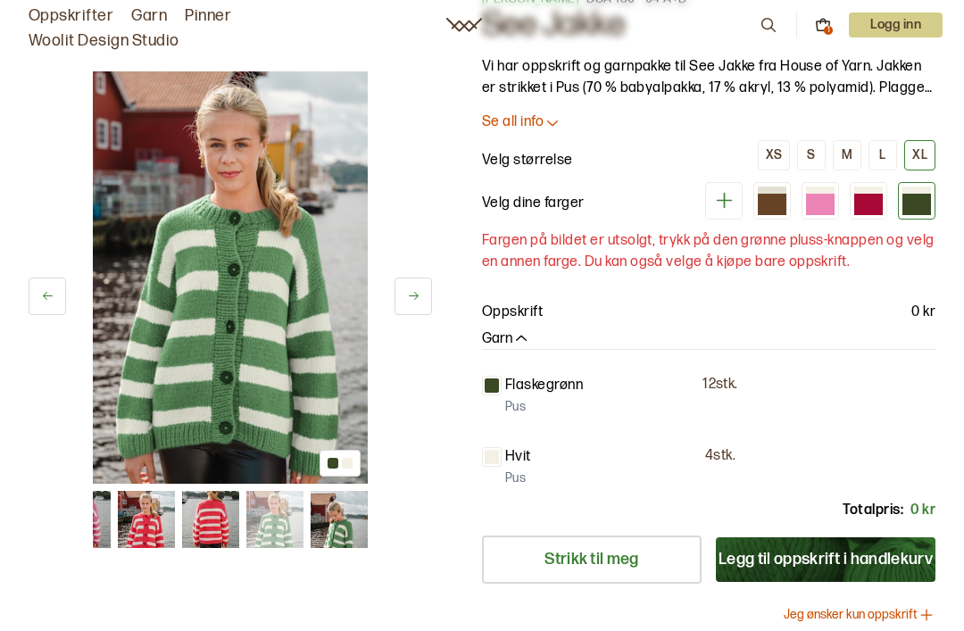
scroll to position [80, 0]
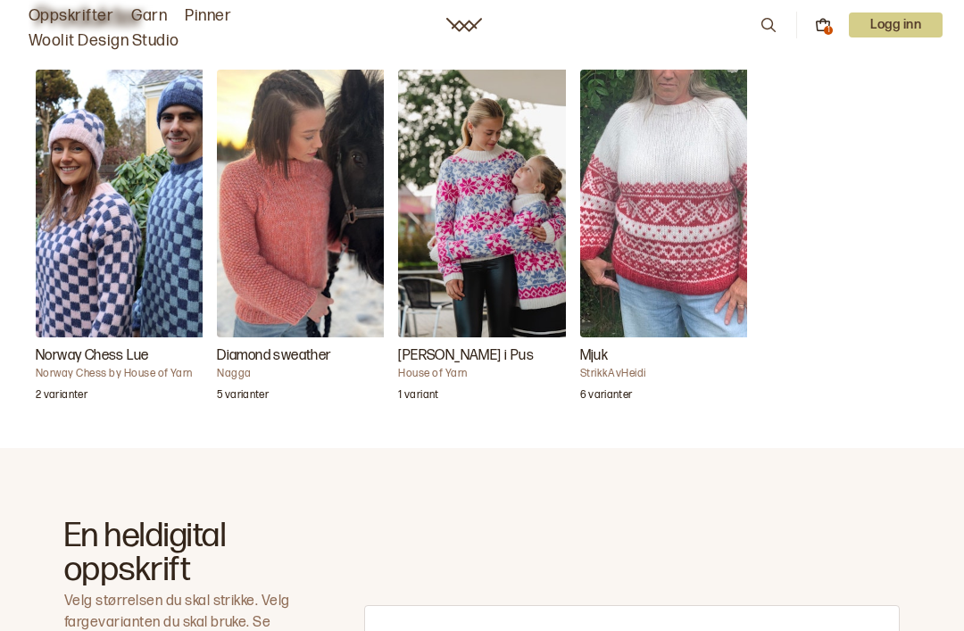
scroll to position [652, 0]
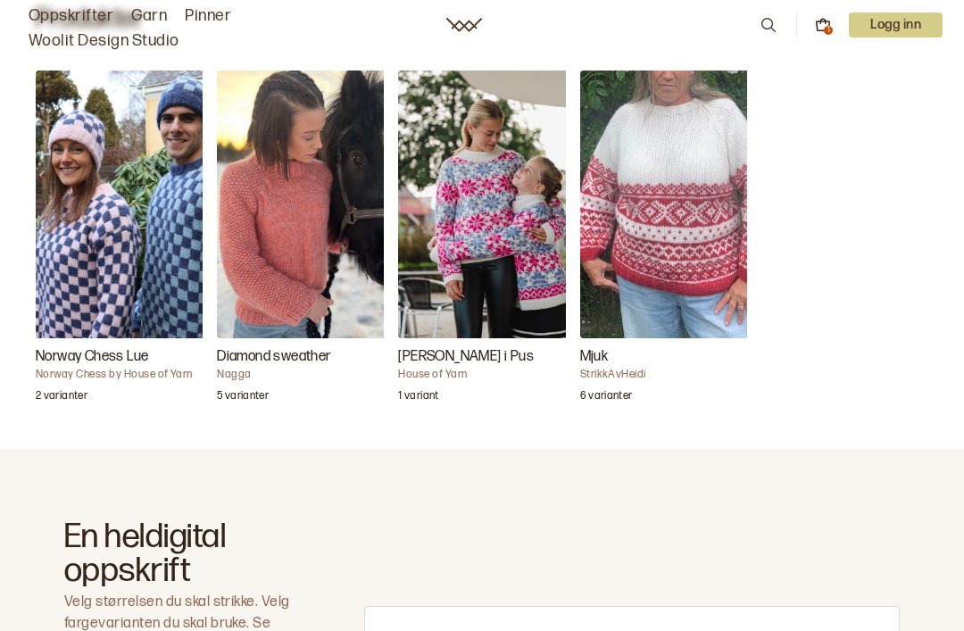
click at [270, 174] on img "Diamond sweather" at bounding box center [306, 205] width 178 height 268
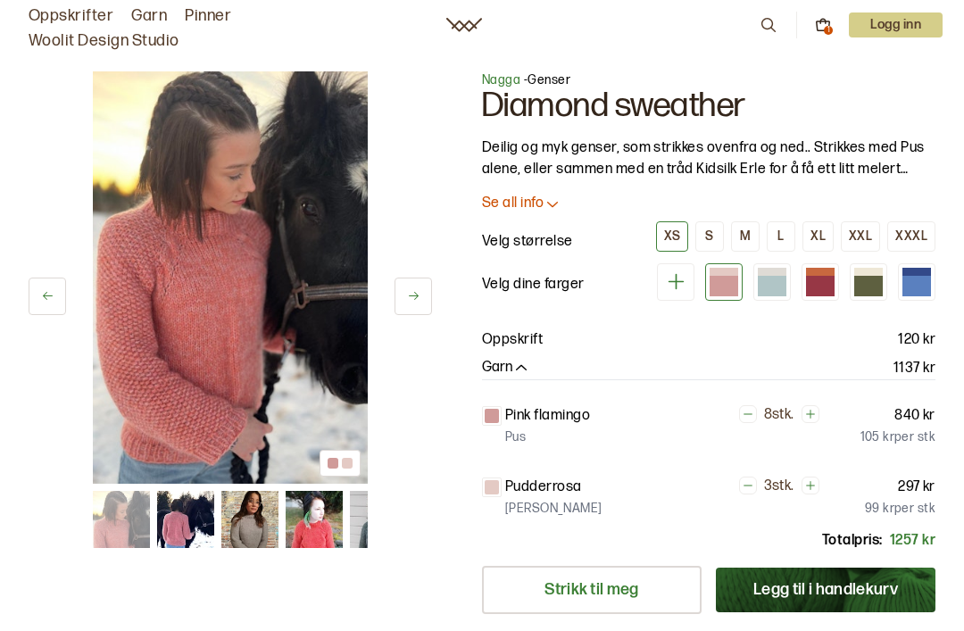
click at [874, 279] on div at bounding box center [868, 286] width 29 height 21
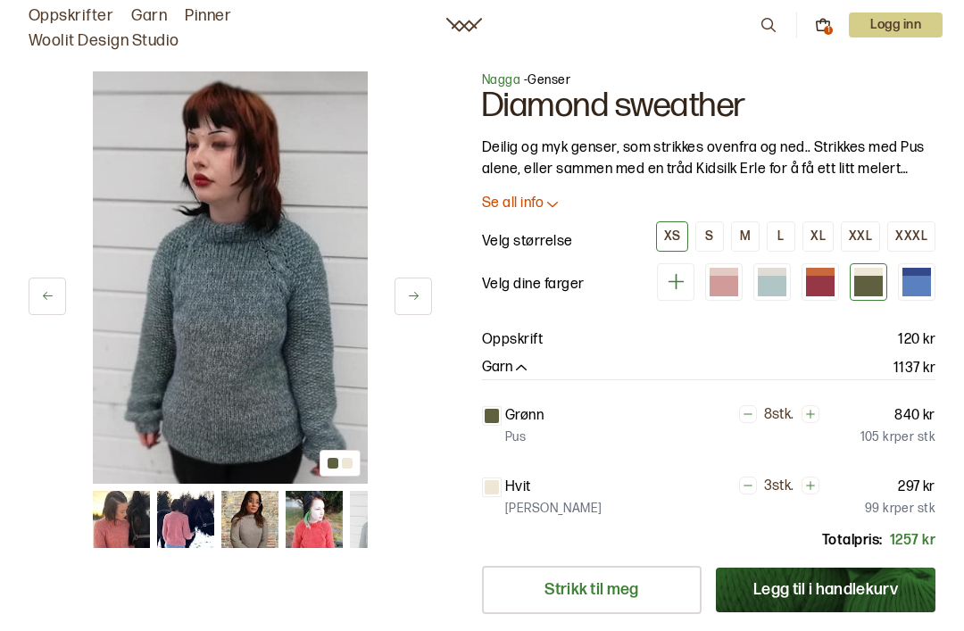
click at [423, 279] on button at bounding box center [412, 296] width 37 height 37
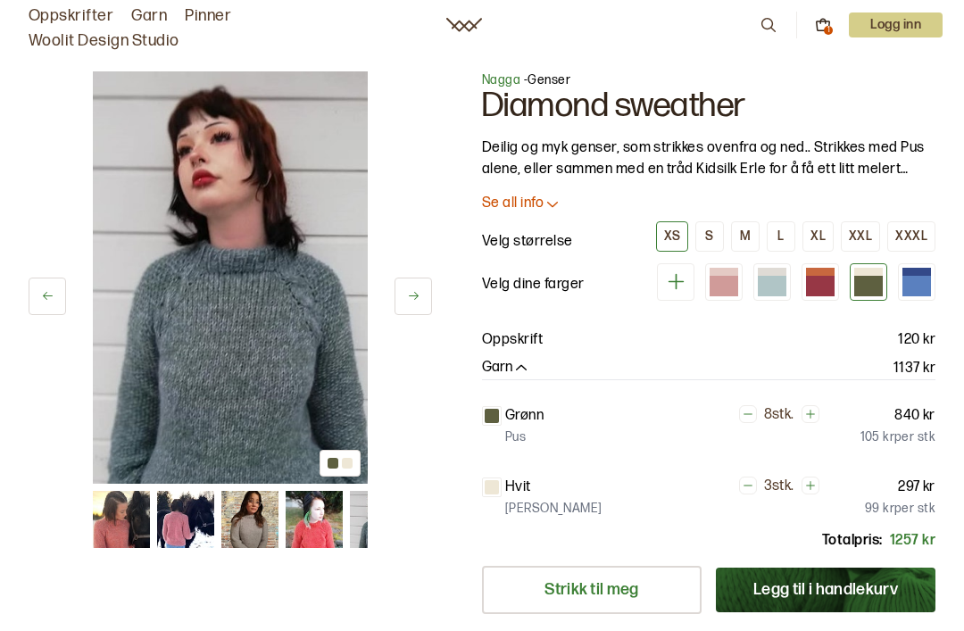
click at [422, 289] on button at bounding box center [412, 296] width 37 height 37
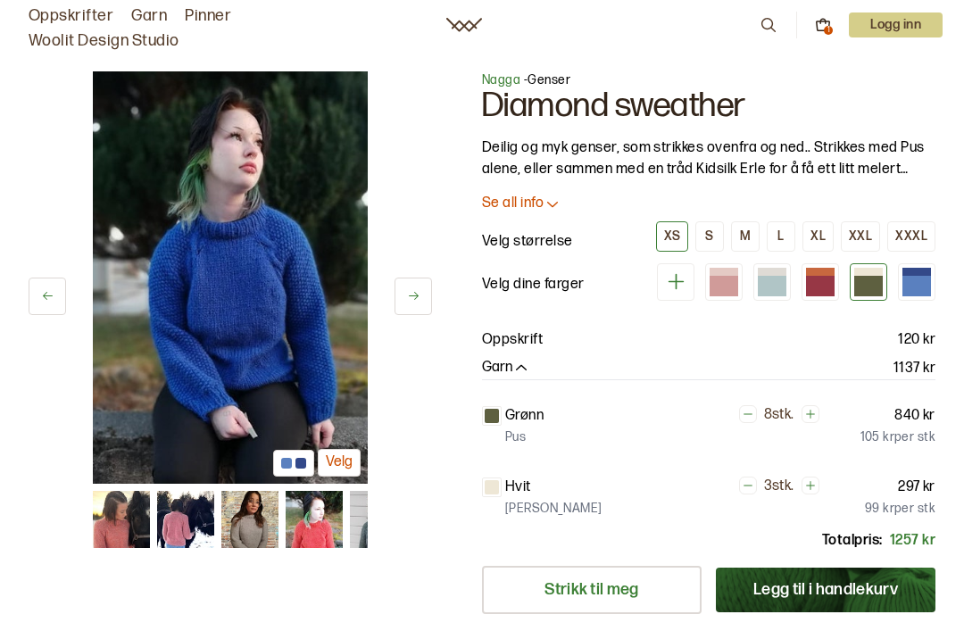
click at [419, 291] on icon at bounding box center [413, 295] width 13 height 13
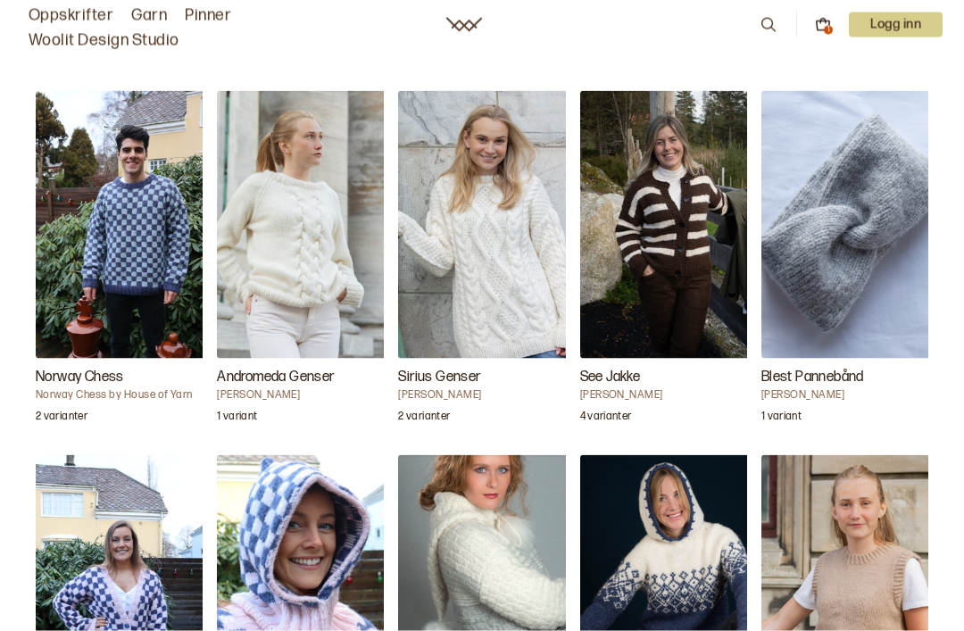
scroll to position [1817, 0]
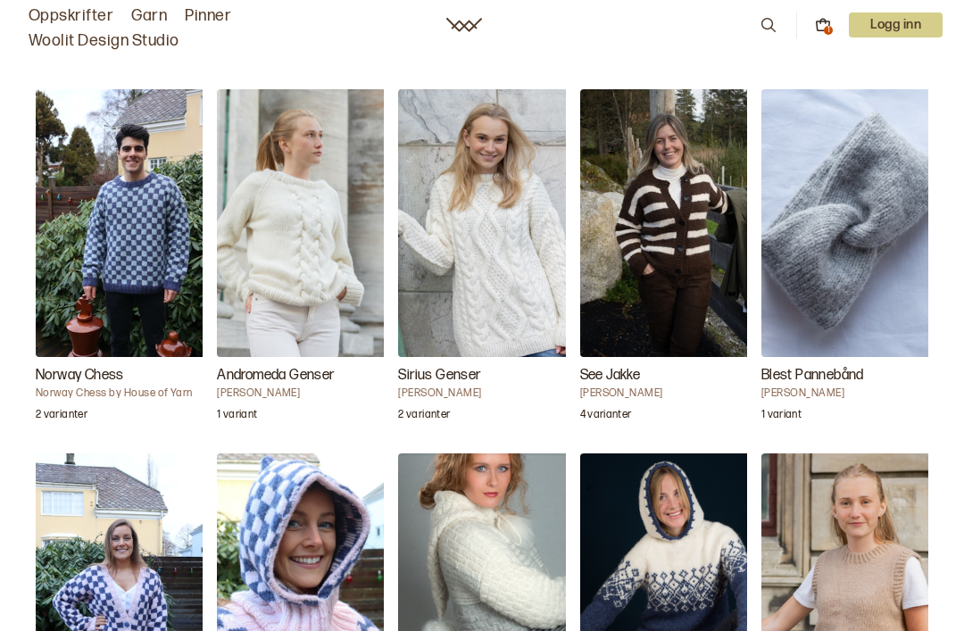
click at [500, 224] on img "Sirius Genser" at bounding box center [487, 223] width 178 height 268
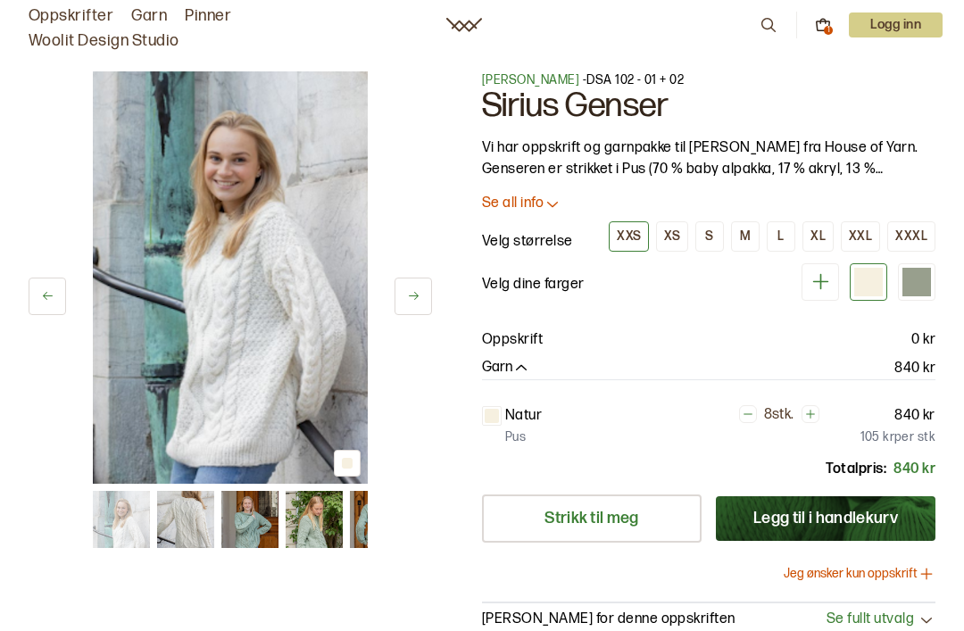
click at [419, 294] on icon at bounding box center [413, 295] width 13 height 13
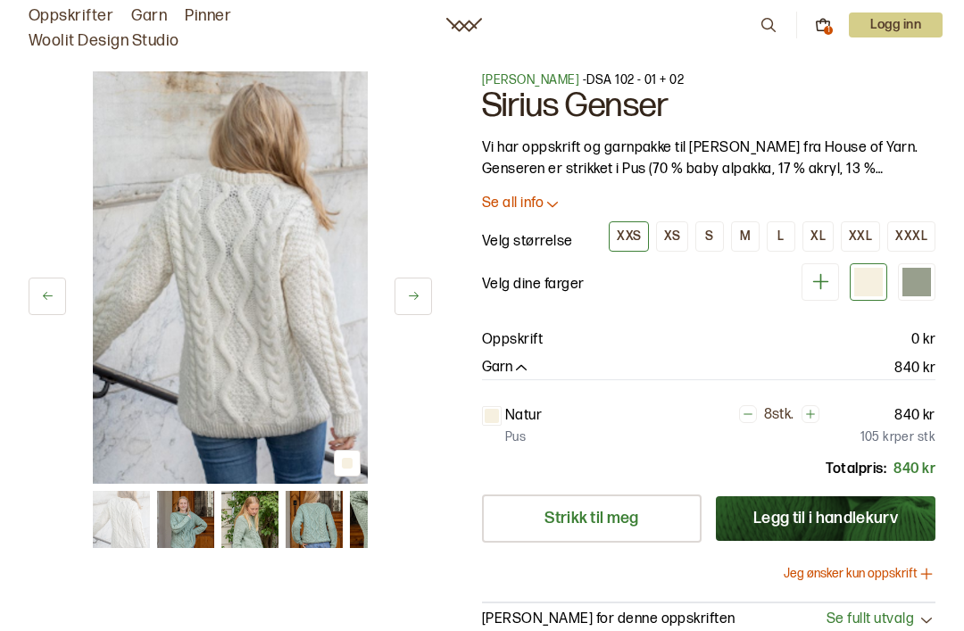
click at [423, 290] on button at bounding box center [412, 296] width 37 height 37
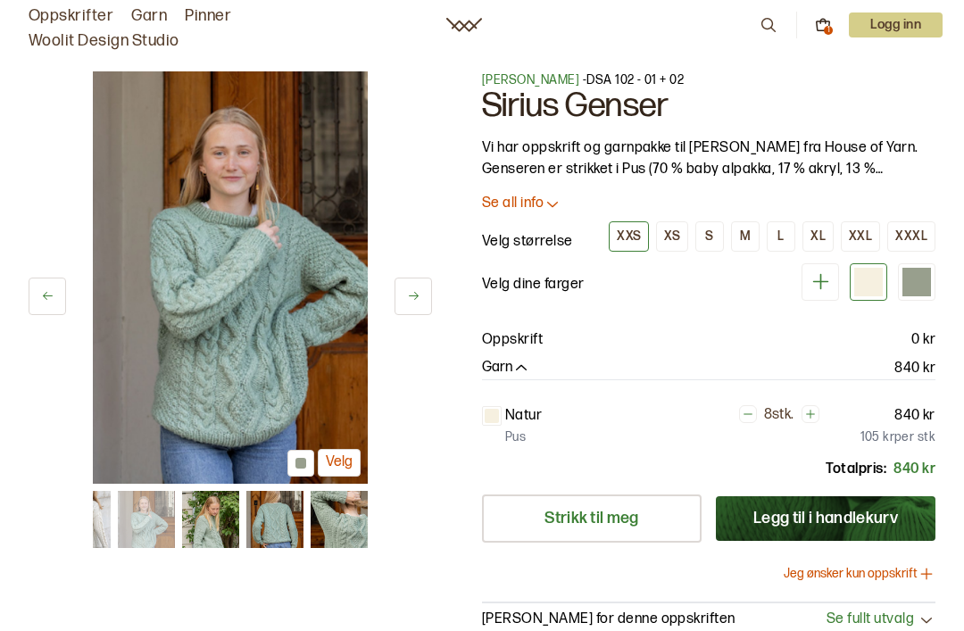
click at [423, 289] on button at bounding box center [412, 296] width 37 height 37
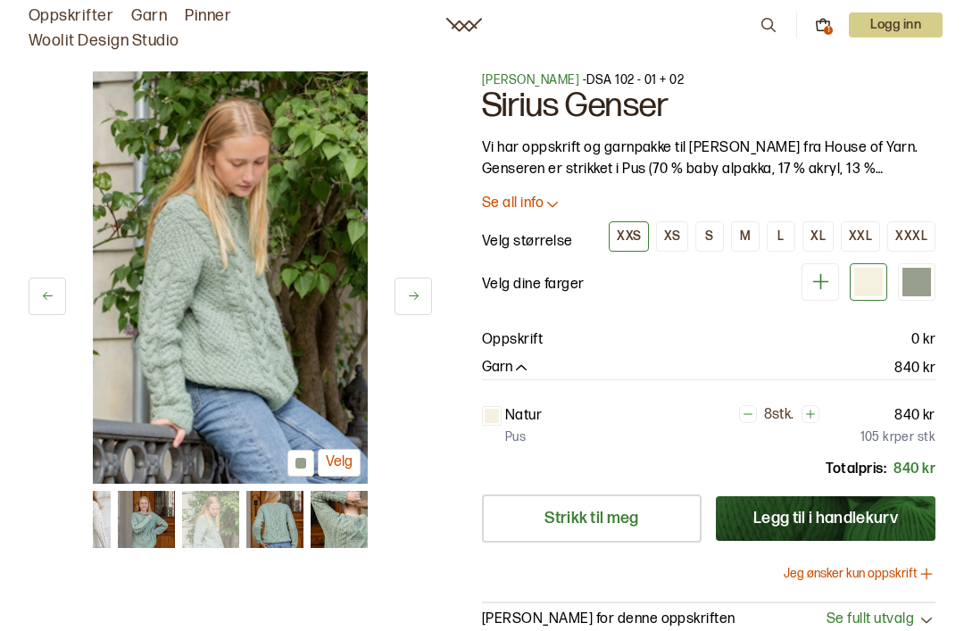
click at [423, 291] on button at bounding box center [412, 296] width 37 height 37
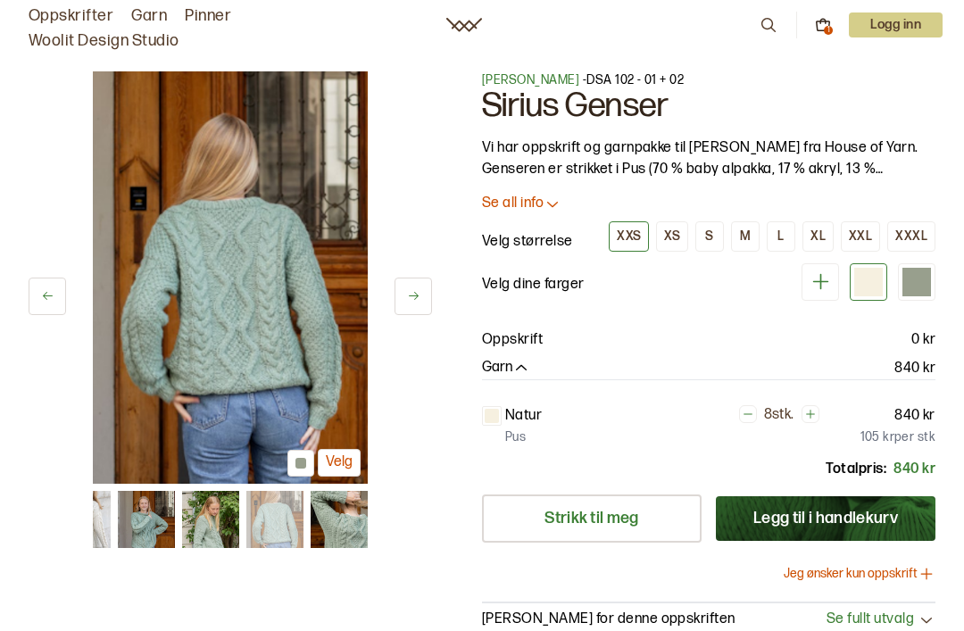
click at [426, 296] on button at bounding box center [412, 296] width 37 height 37
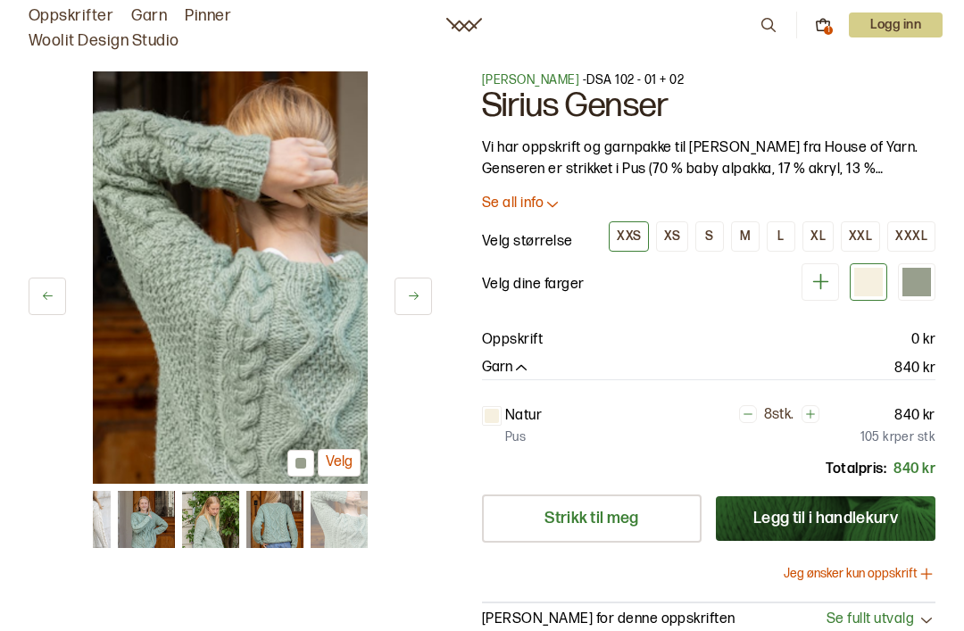
click at [424, 295] on button at bounding box center [412, 296] width 37 height 37
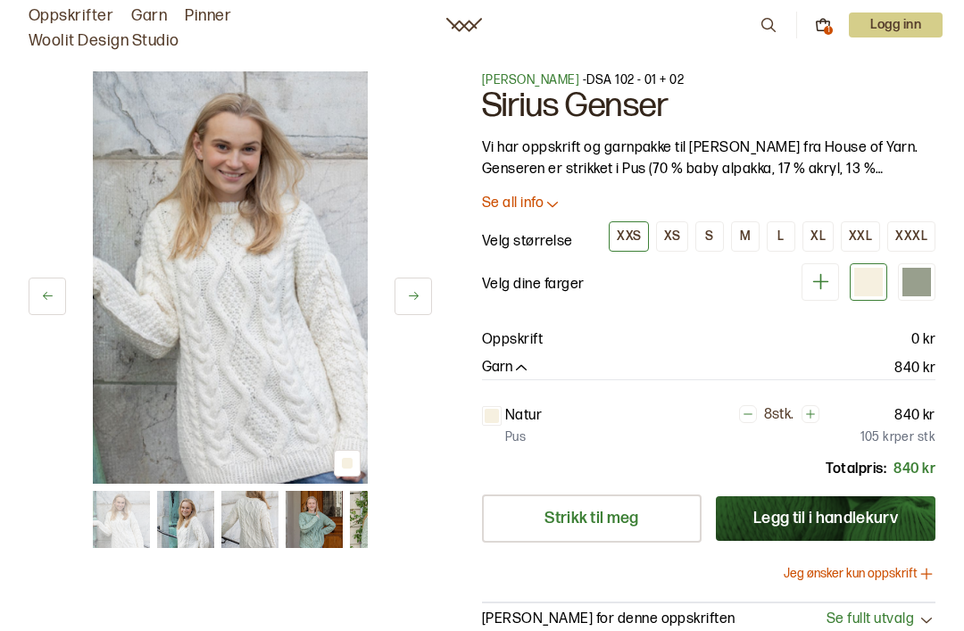
click at [859, 237] on div "XXL" at bounding box center [860, 236] width 23 height 16
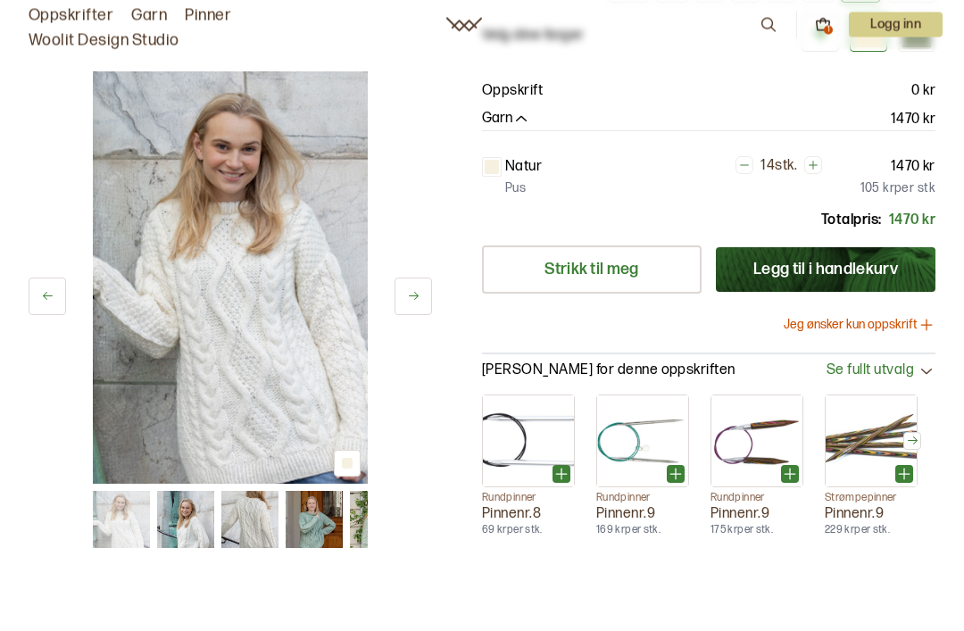
scroll to position [250, 0]
click at [520, 111] on icon "button" at bounding box center [521, 119] width 18 height 18
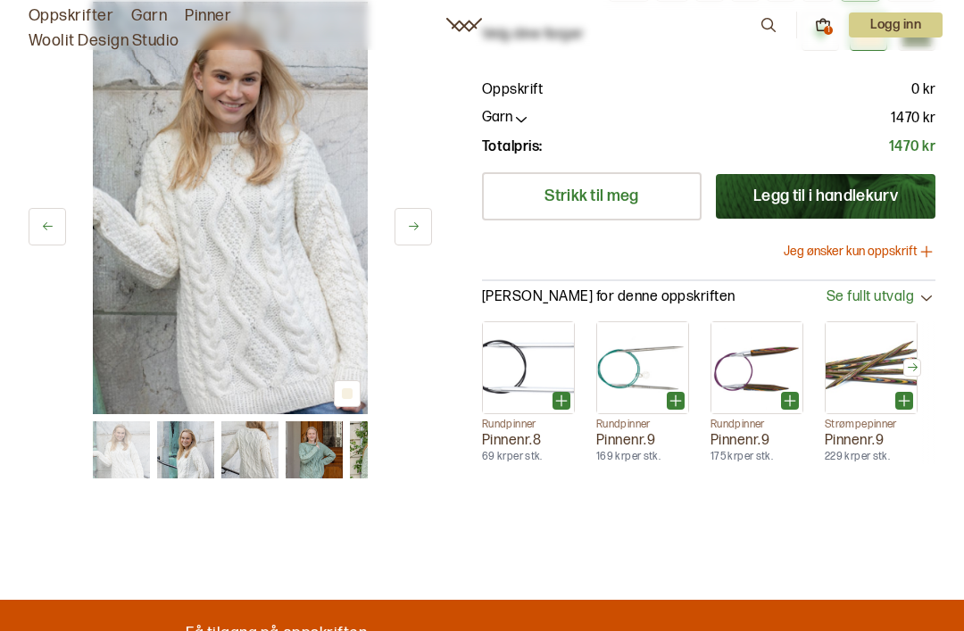
click at [515, 120] on icon "button" at bounding box center [521, 119] width 18 height 18
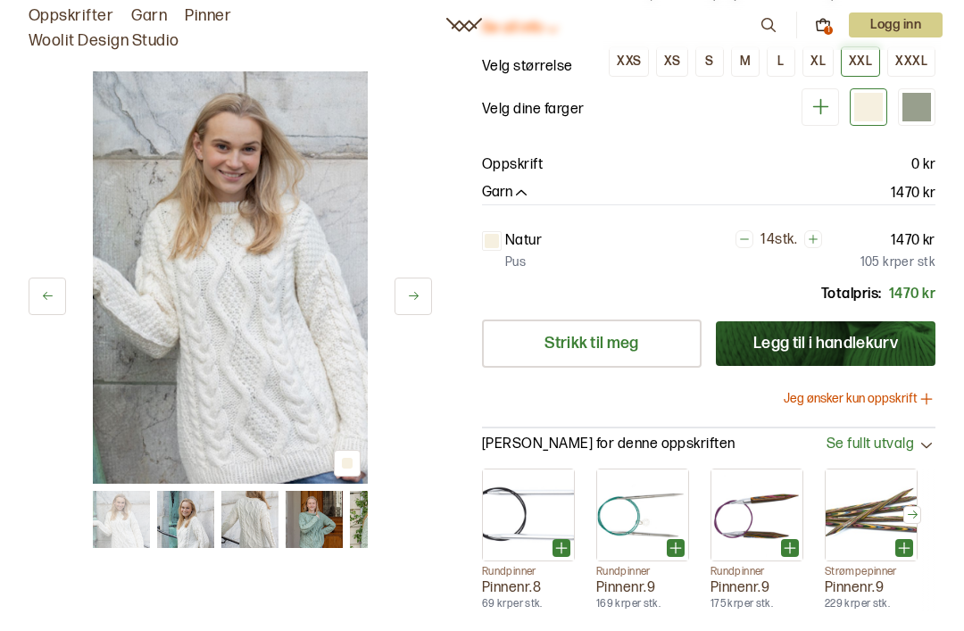
scroll to position [0, 0]
